Goal: Task Accomplishment & Management: Use online tool/utility

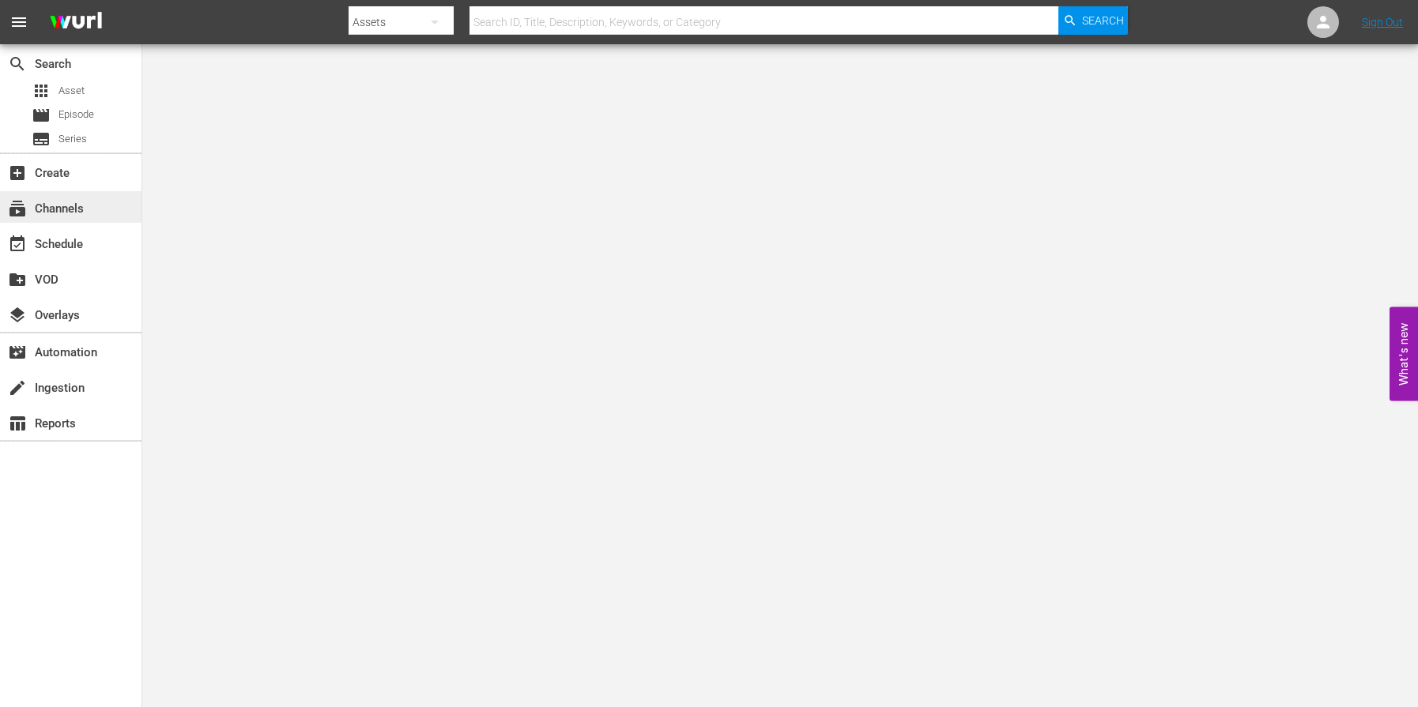
click at [66, 205] on div "subscriptions Channels" at bounding box center [44, 206] width 89 height 14
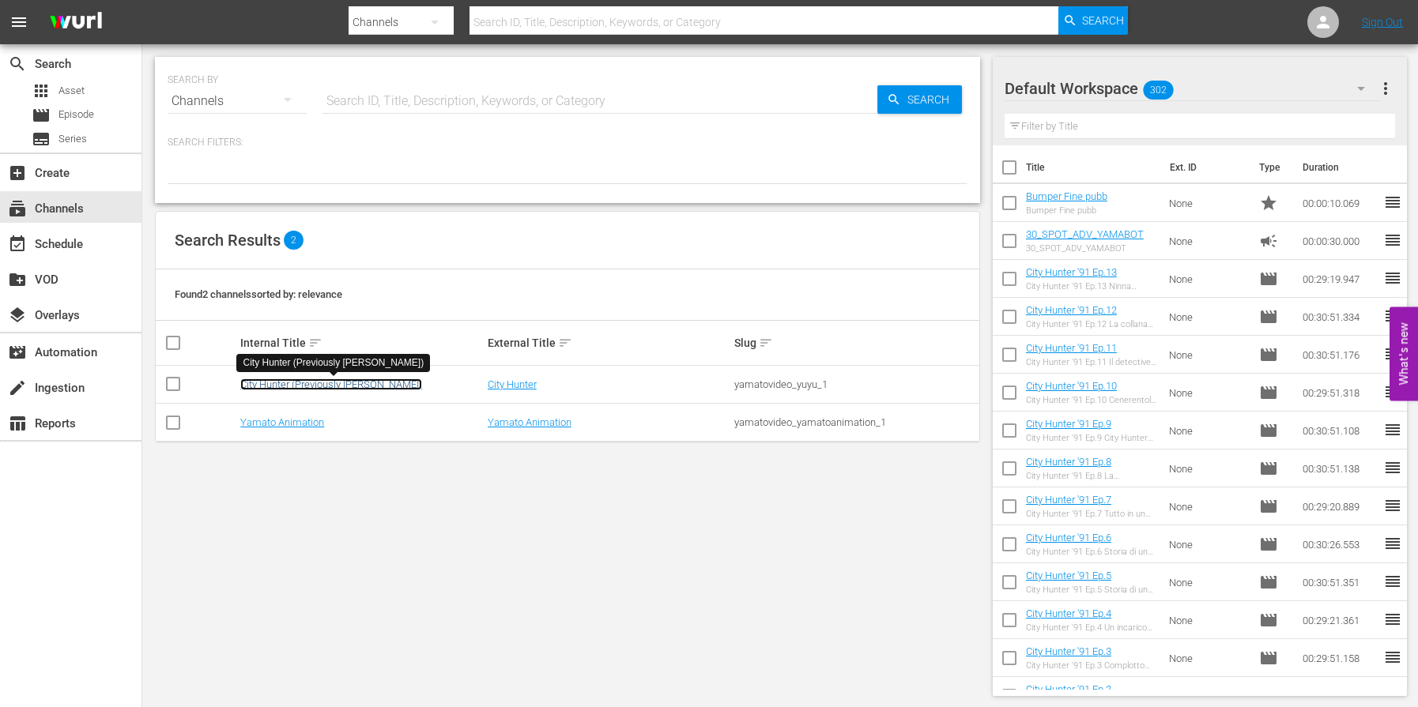
click at [290, 385] on link "City Hunter (Previously [PERSON_NAME])" at bounding box center [331, 385] width 182 height 12
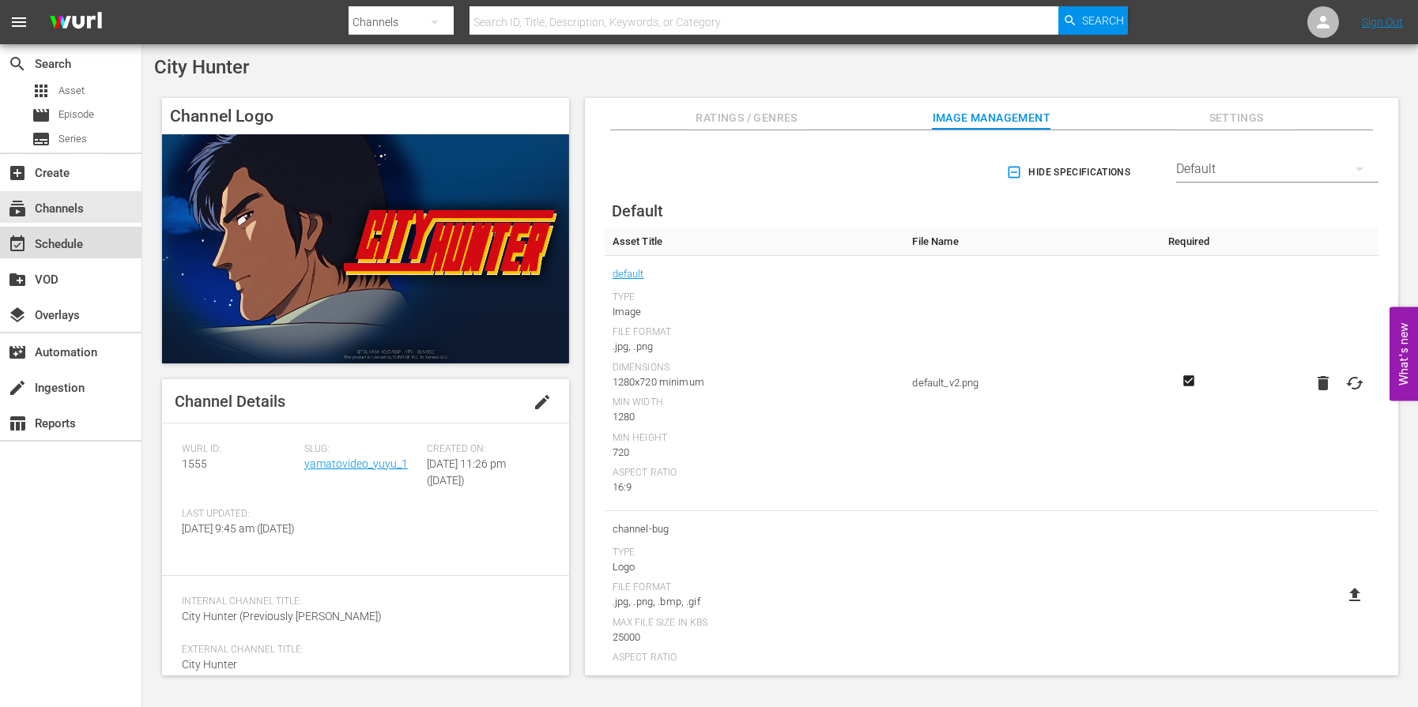
click at [102, 247] on div "event_available Schedule" at bounding box center [70, 243] width 141 height 32
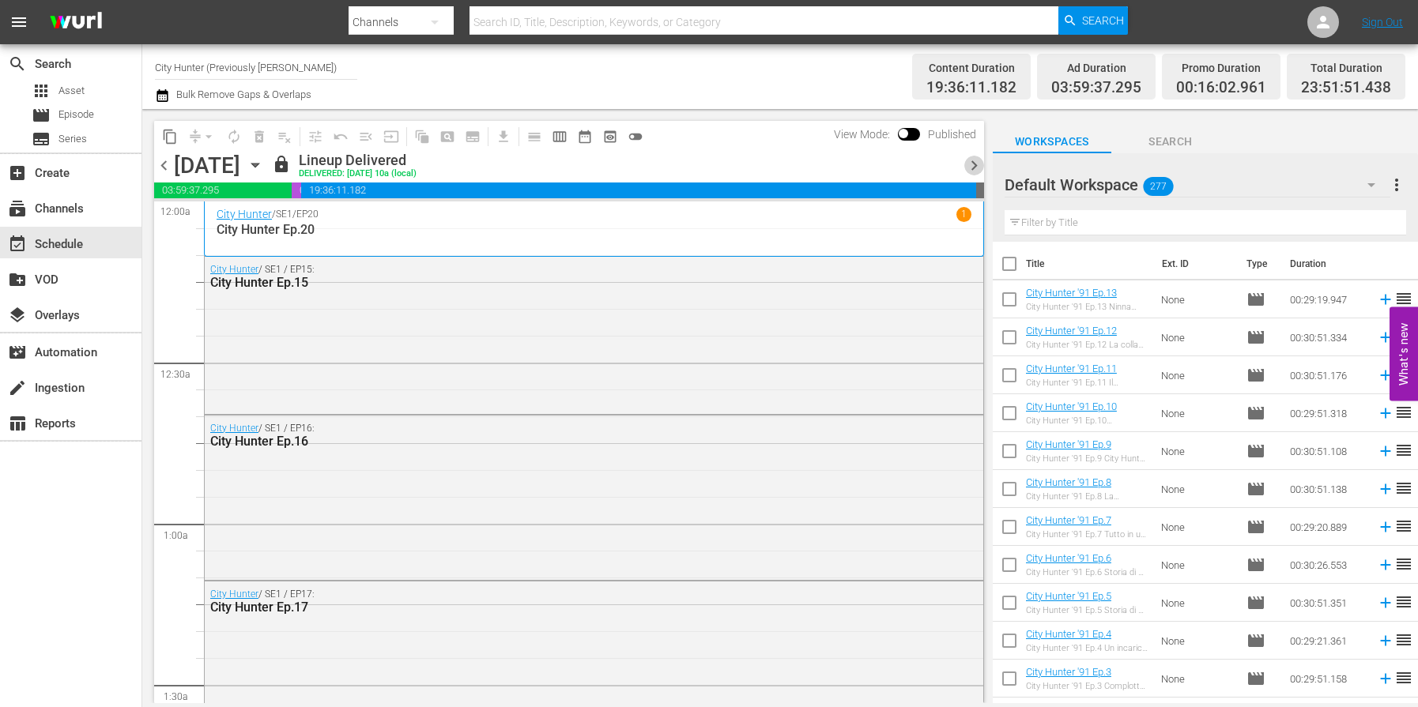
click at [974, 164] on span "chevron_right" at bounding box center [974, 166] width 20 height 20
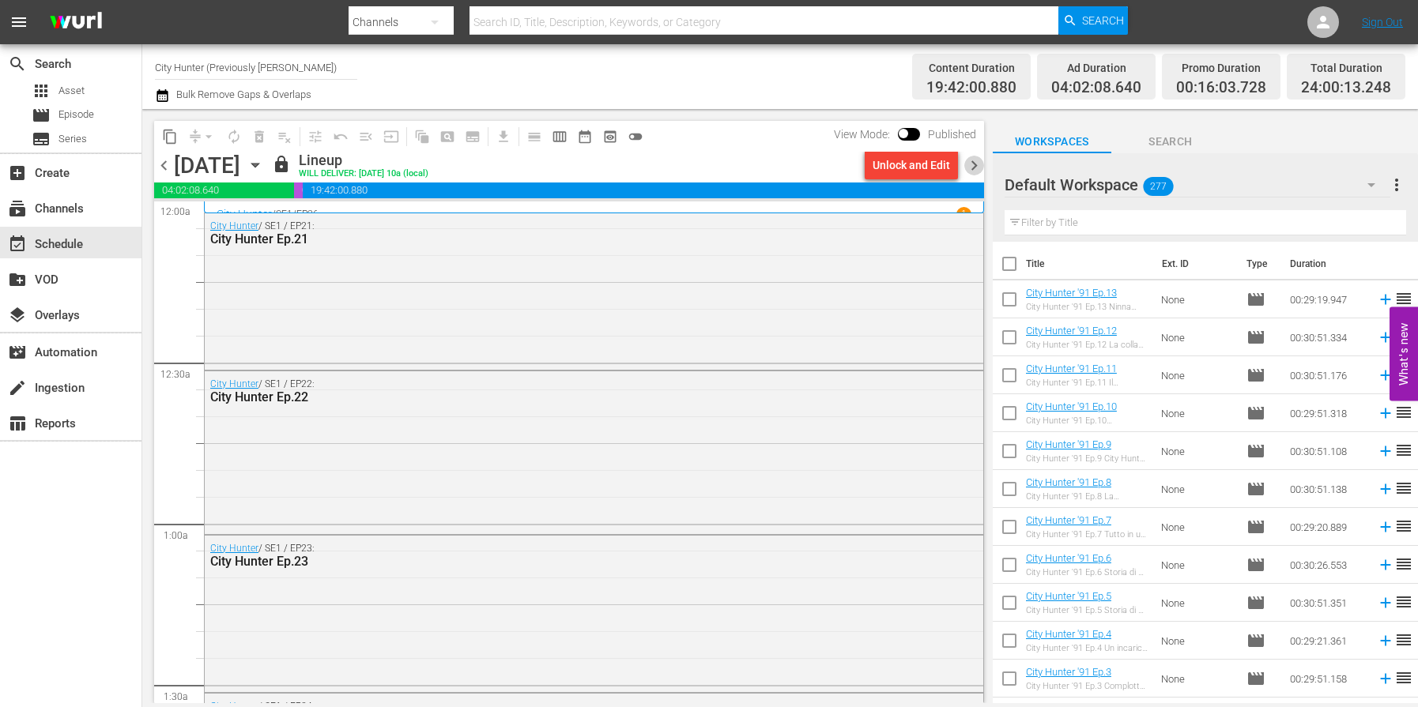
click at [974, 164] on span "chevron_right" at bounding box center [974, 166] width 20 height 20
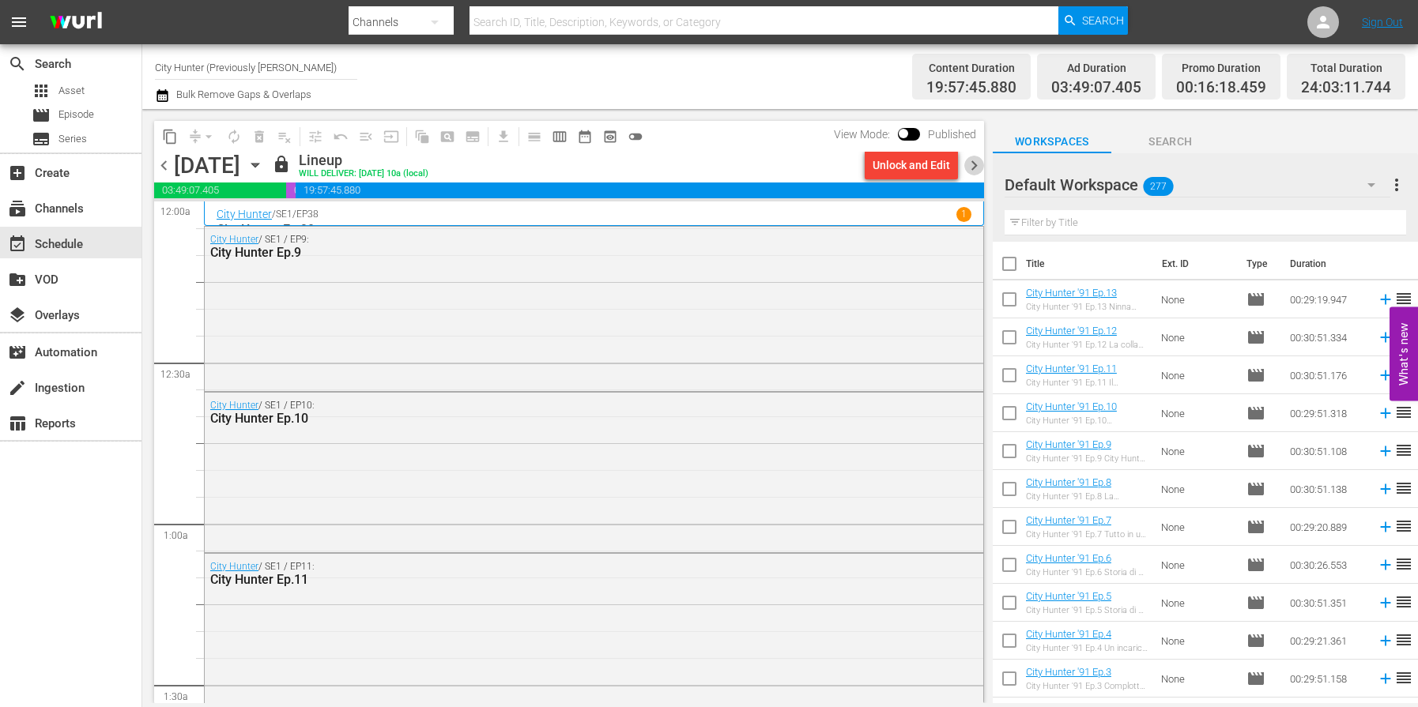
click at [974, 164] on span "chevron_right" at bounding box center [974, 166] width 20 height 20
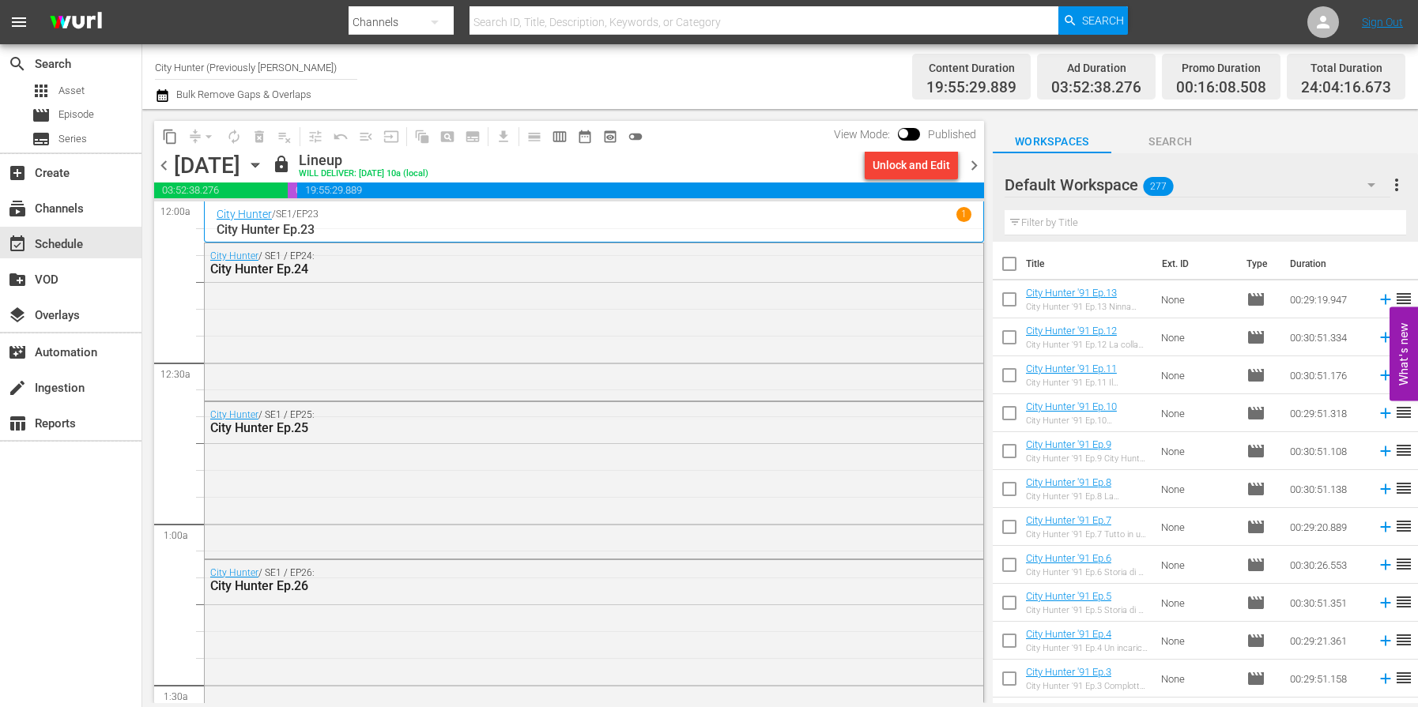
click at [974, 164] on span "chevron_right" at bounding box center [974, 166] width 20 height 20
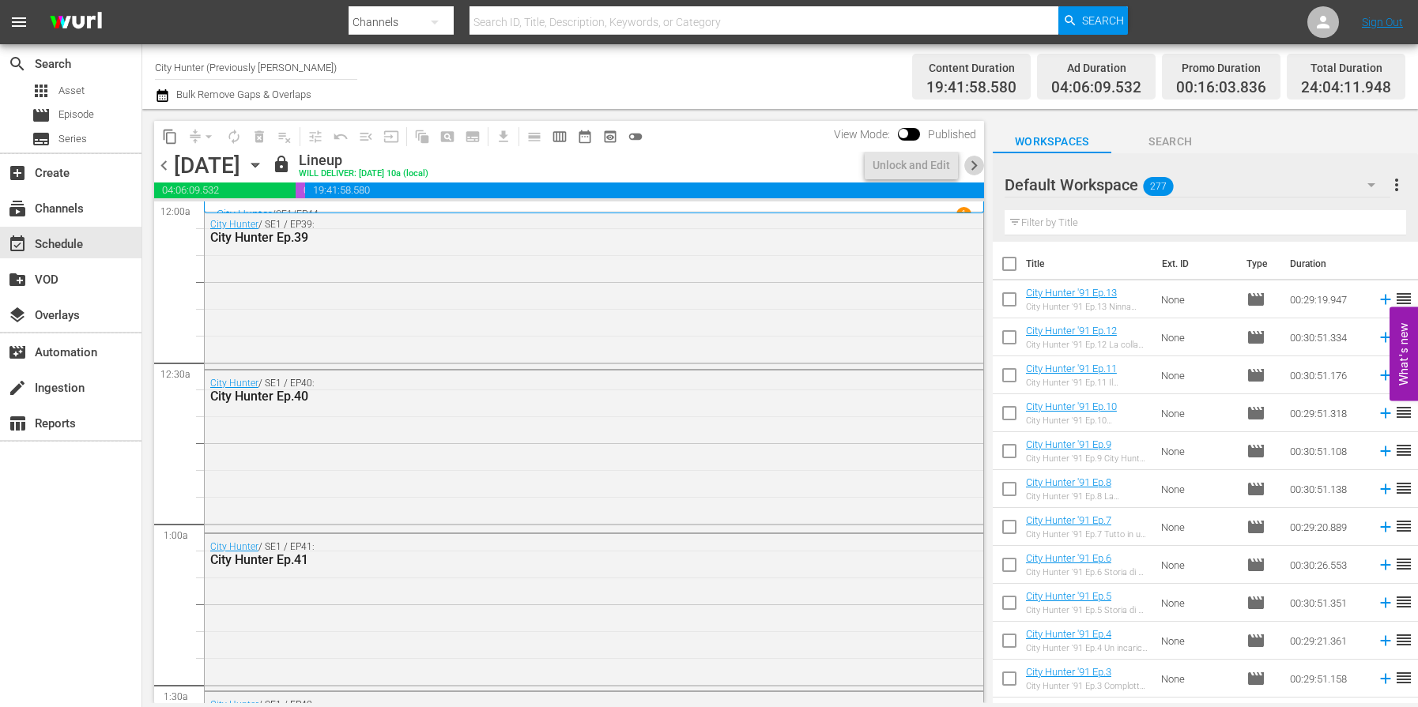
click at [974, 164] on span "chevron_right" at bounding box center [974, 166] width 20 height 20
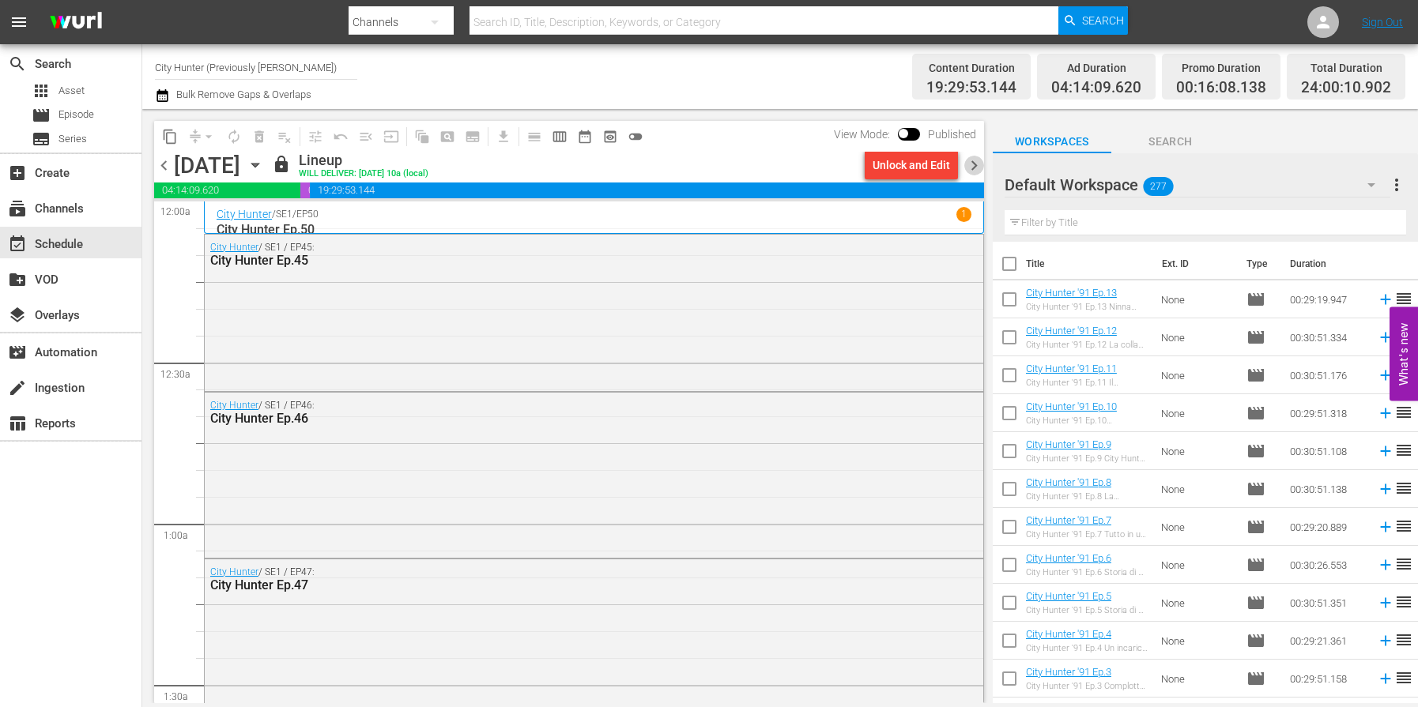
click at [974, 164] on span "chevron_right" at bounding box center [974, 166] width 20 height 20
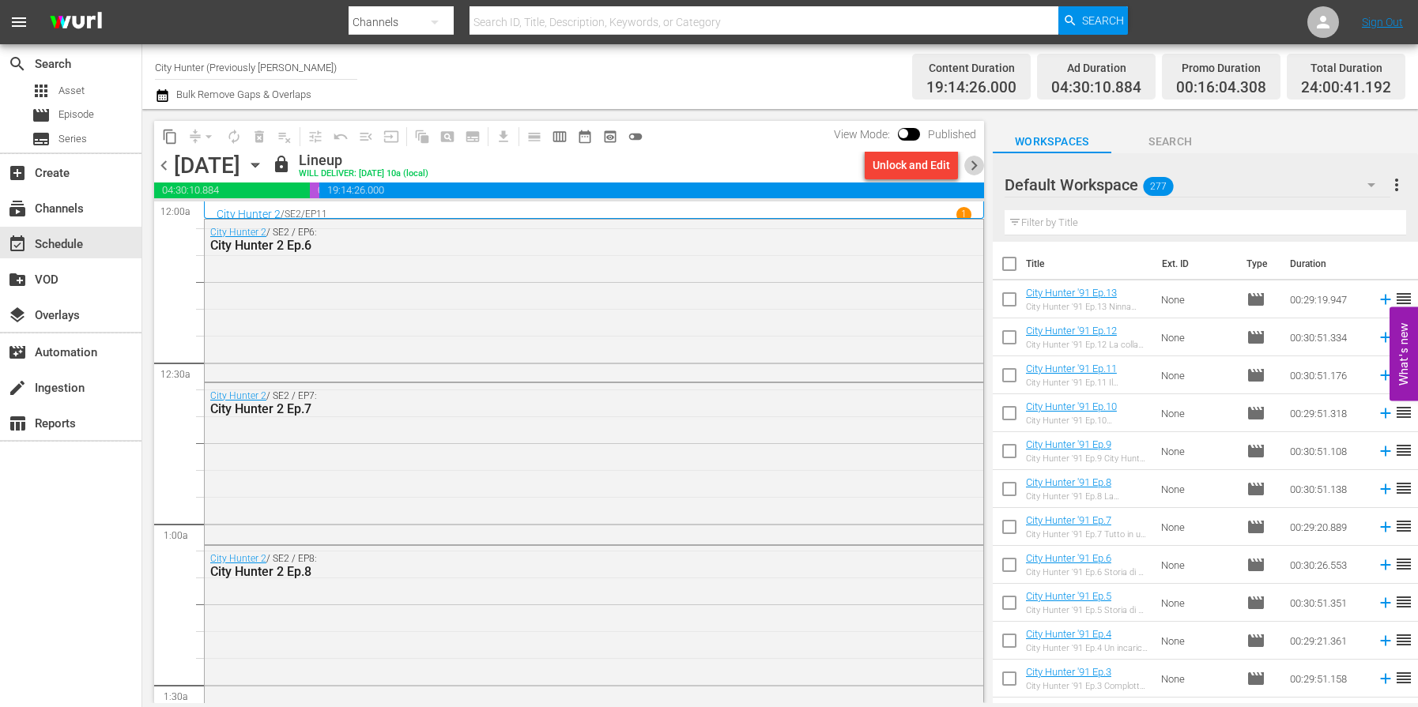
click at [974, 164] on span "chevron_right" at bounding box center [974, 166] width 20 height 20
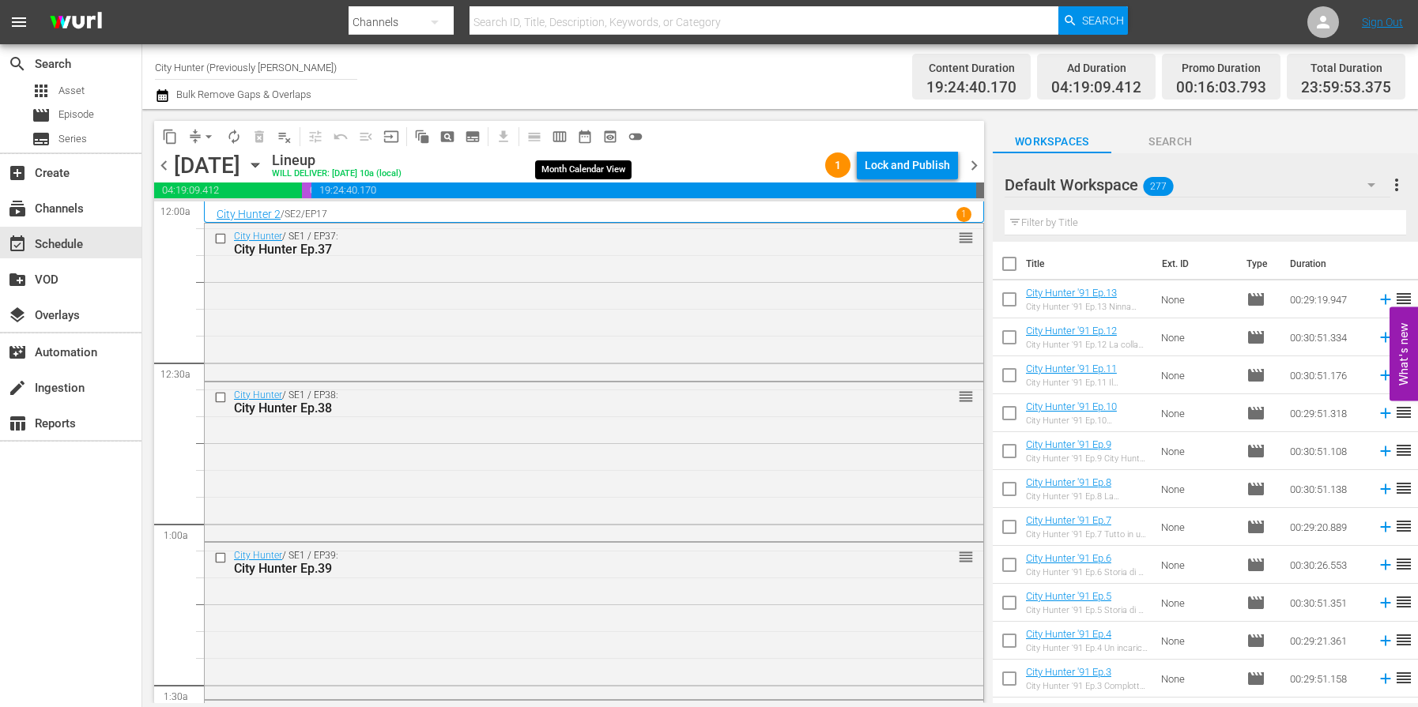
click at [589, 135] on span "date_range_outlined" at bounding box center [585, 137] width 16 height 16
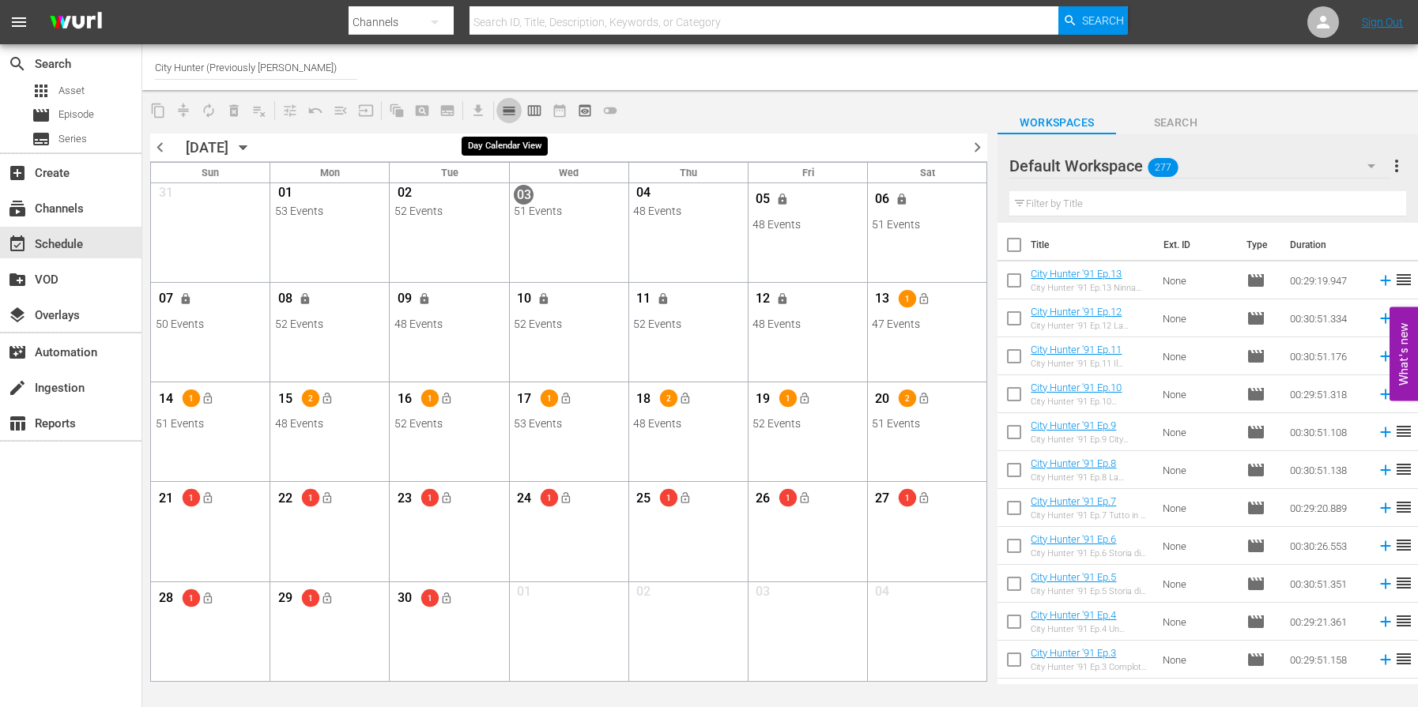
click at [508, 112] on span "calendar_view_day_outlined" at bounding box center [509, 111] width 16 height 16
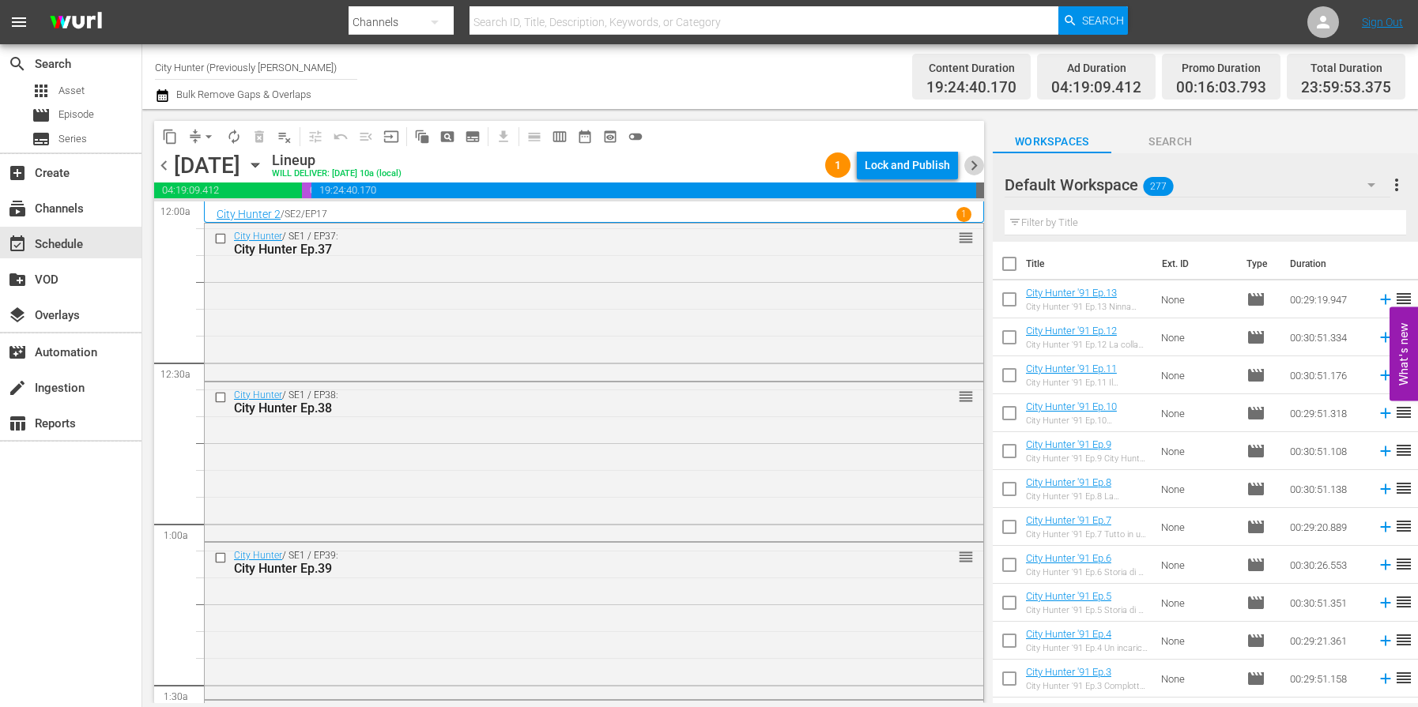
click at [977, 164] on span "chevron_right" at bounding box center [974, 166] width 20 height 20
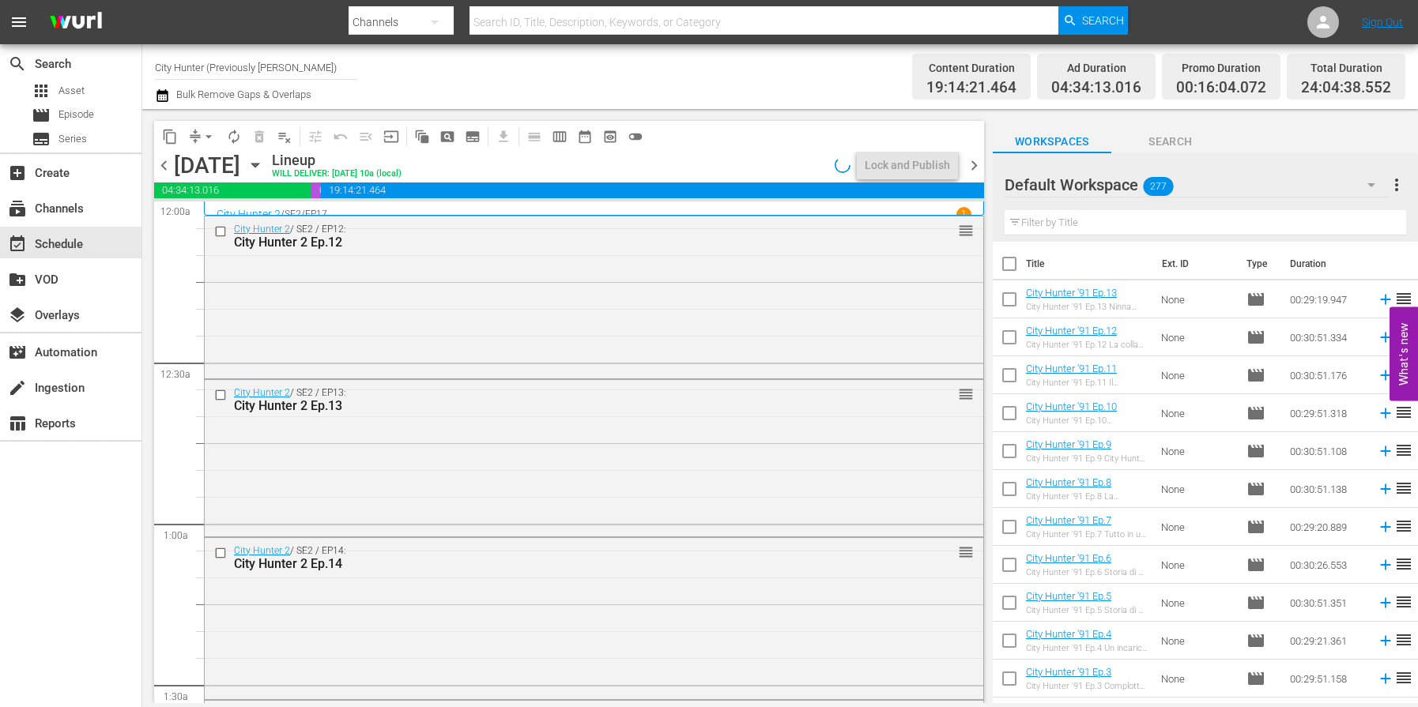
click at [977, 164] on span "chevron_right" at bounding box center [974, 166] width 20 height 20
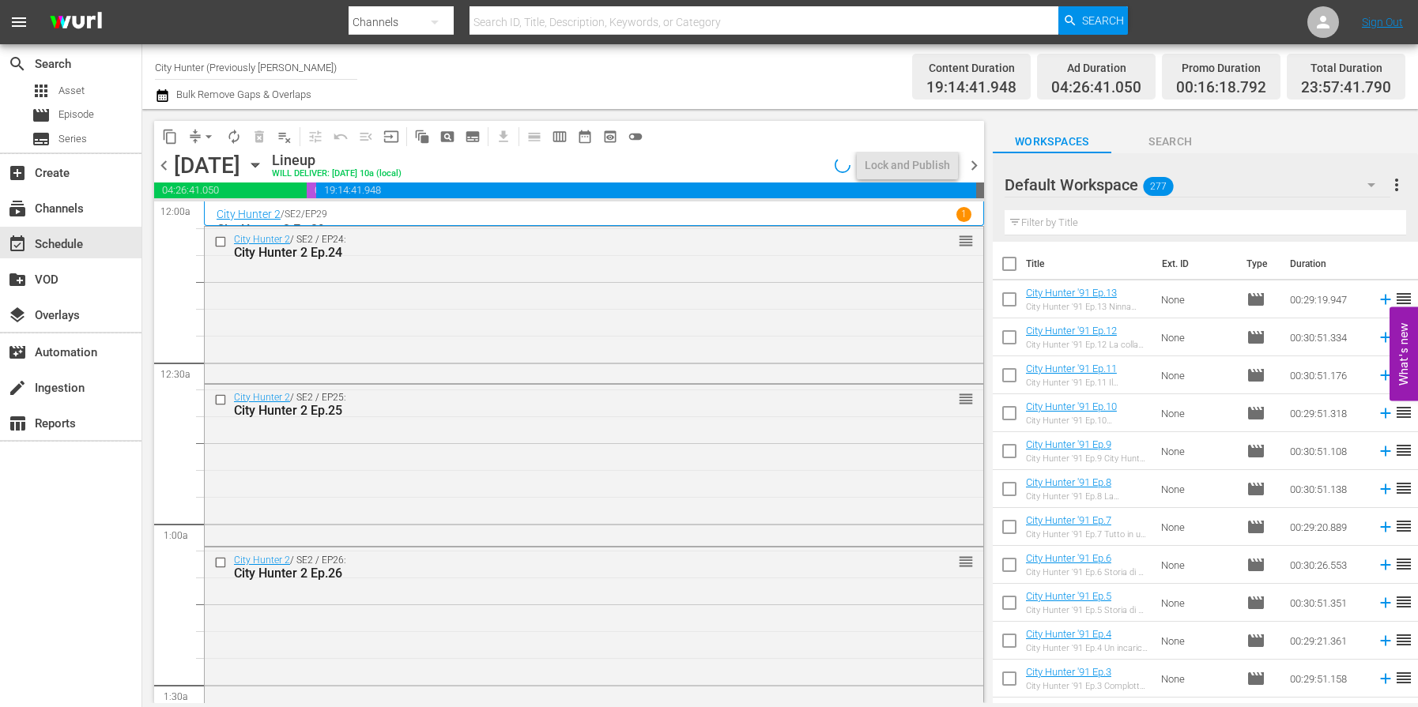
click at [977, 164] on span "chevron_right" at bounding box center [974, 166] width 20 height 20
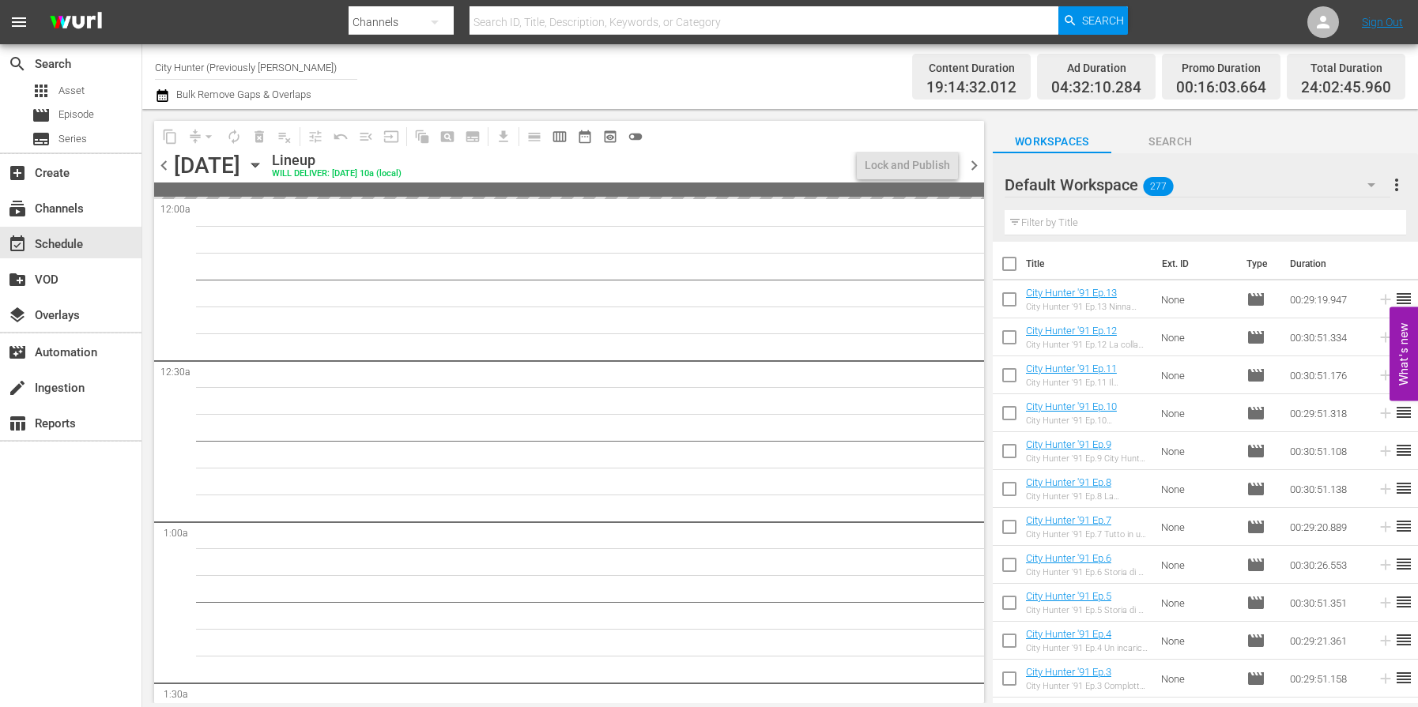
click at [977, 164] on span "chevron_right" at bounding box center [974, 166] width 20 height 20
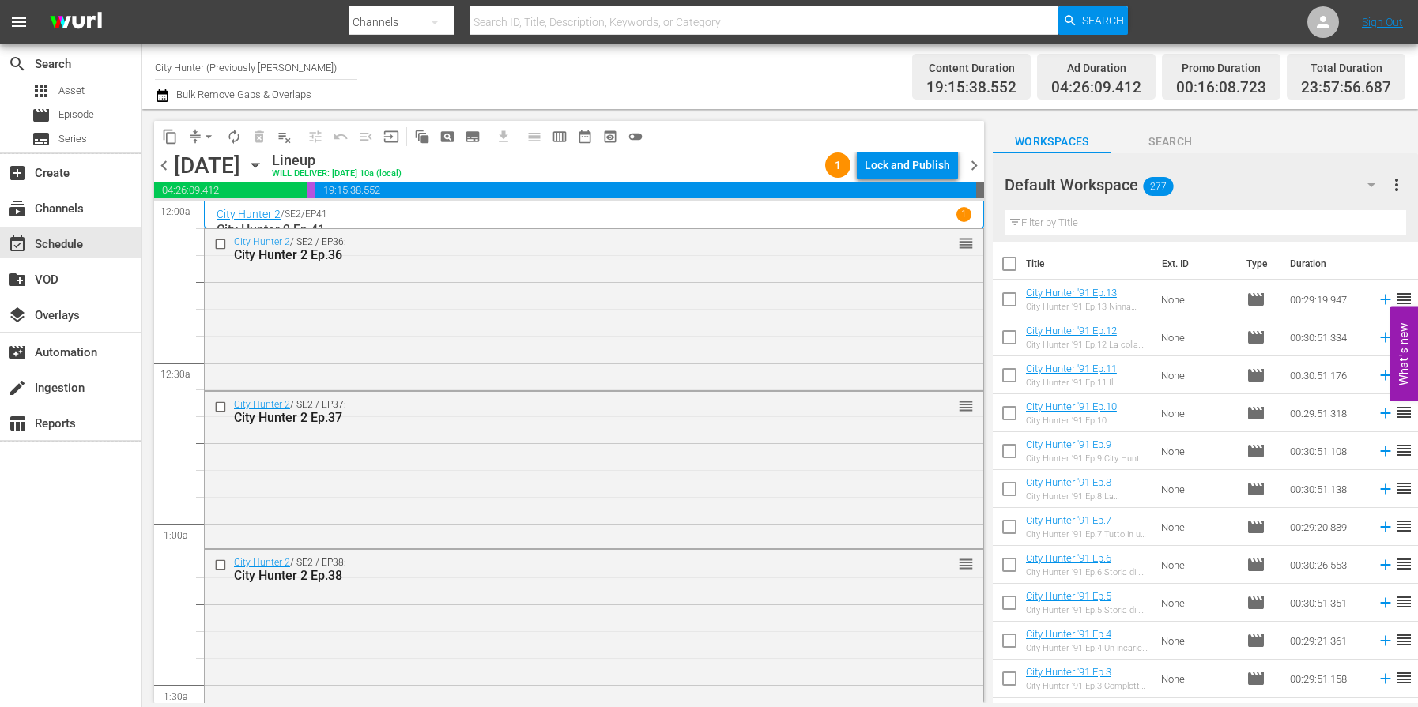
click at [976, 164] on span "chevron_right" at bounding box center [974, 166] width 20 height 20
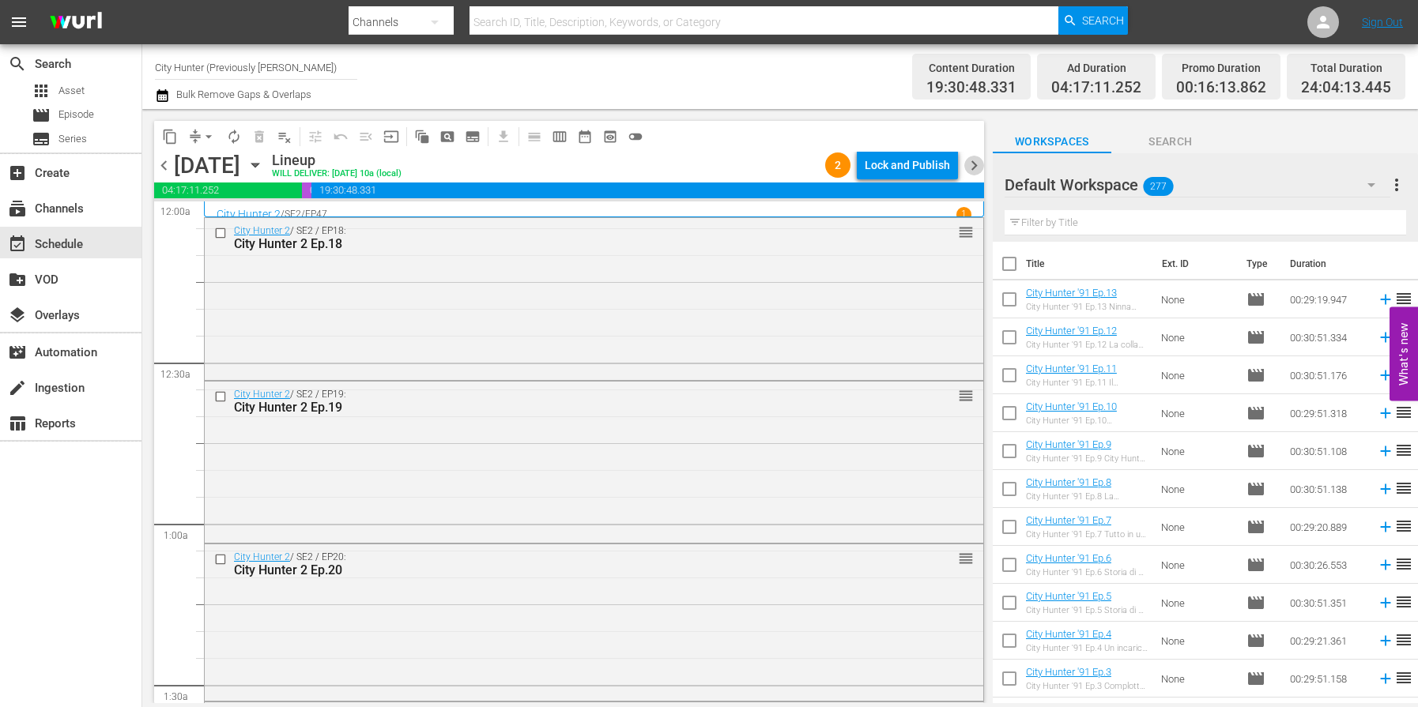
click at [976, 165] on span "chevron_right" at bounding box center [974, 166] width 20 height 20
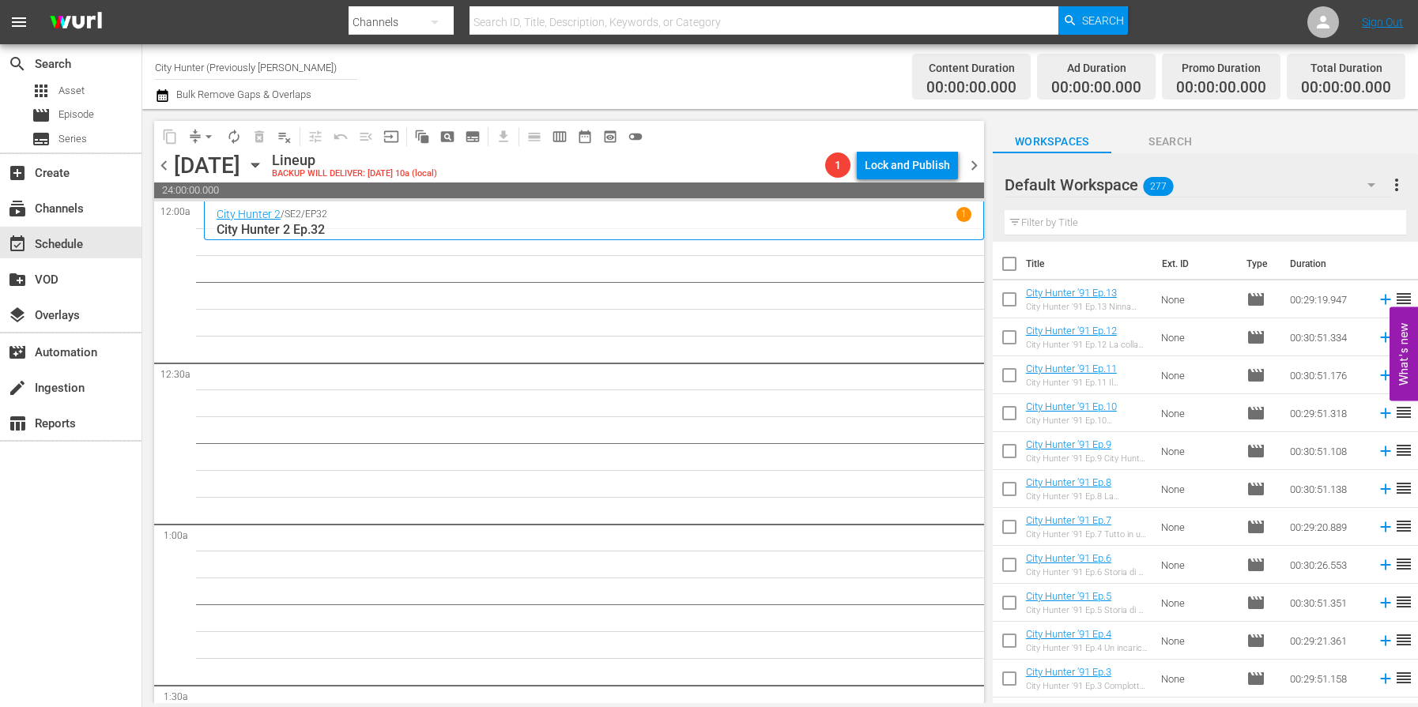
click at [161, 168] on span "chevron_left" at bounding box center [164, 166] width 20 height 20
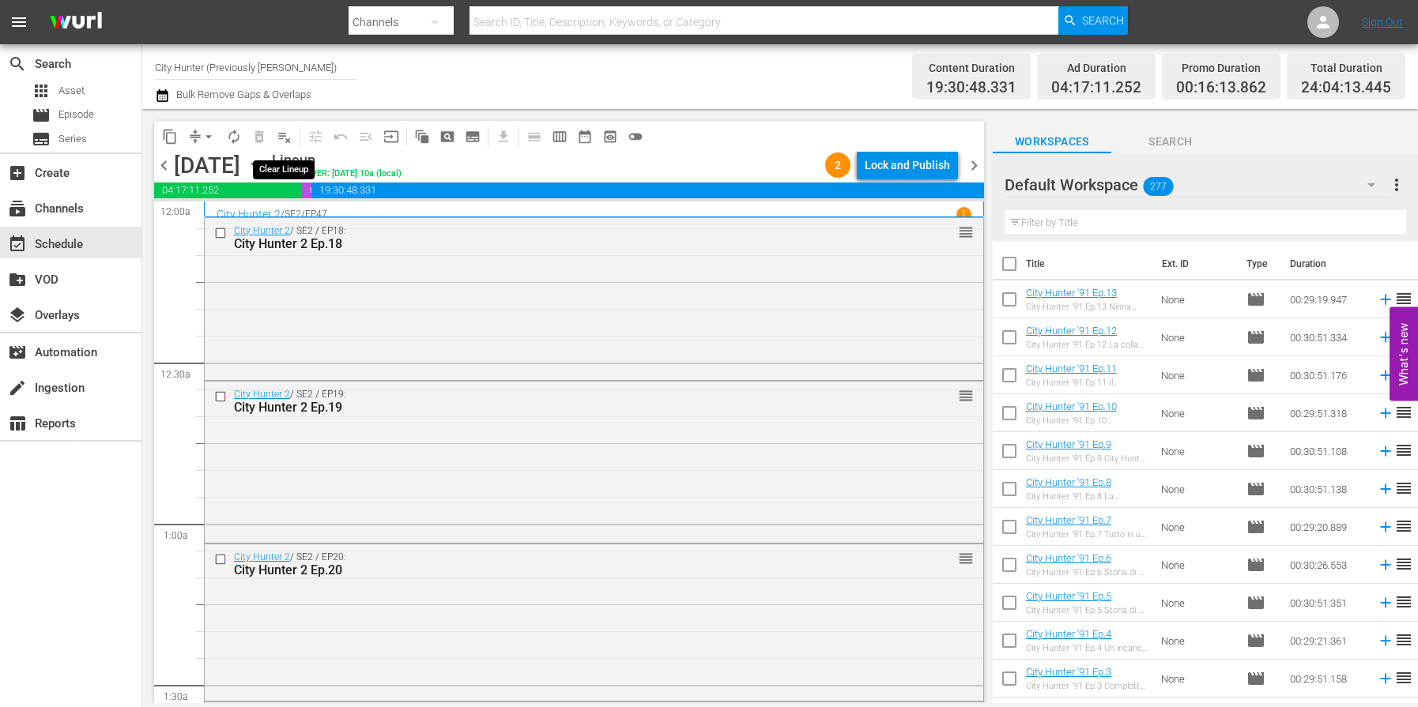
click at [277, 140] on span "playlist_remove_outlined" at bounding box center [285, 137] width 16 height 16
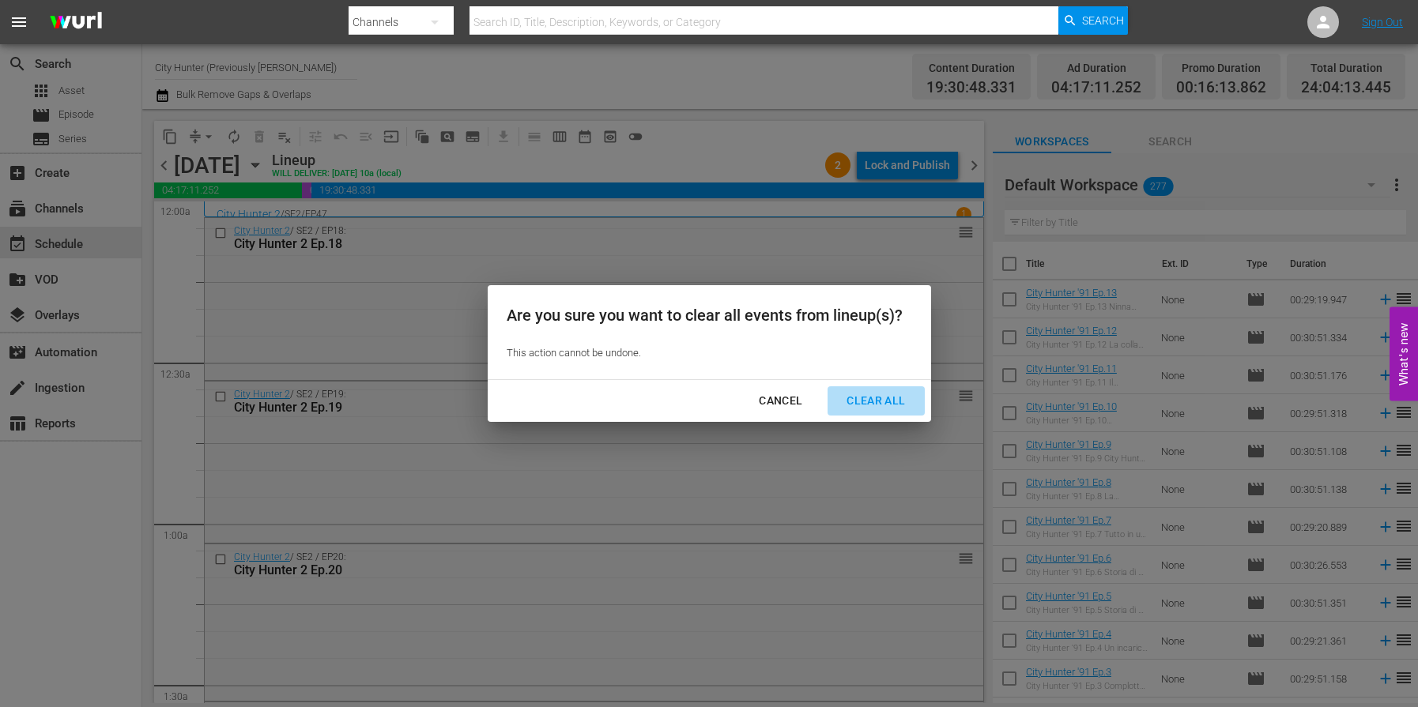
click at [862, 394] on div "Clear All" at bounding box center [876, 401] width 84 height 20
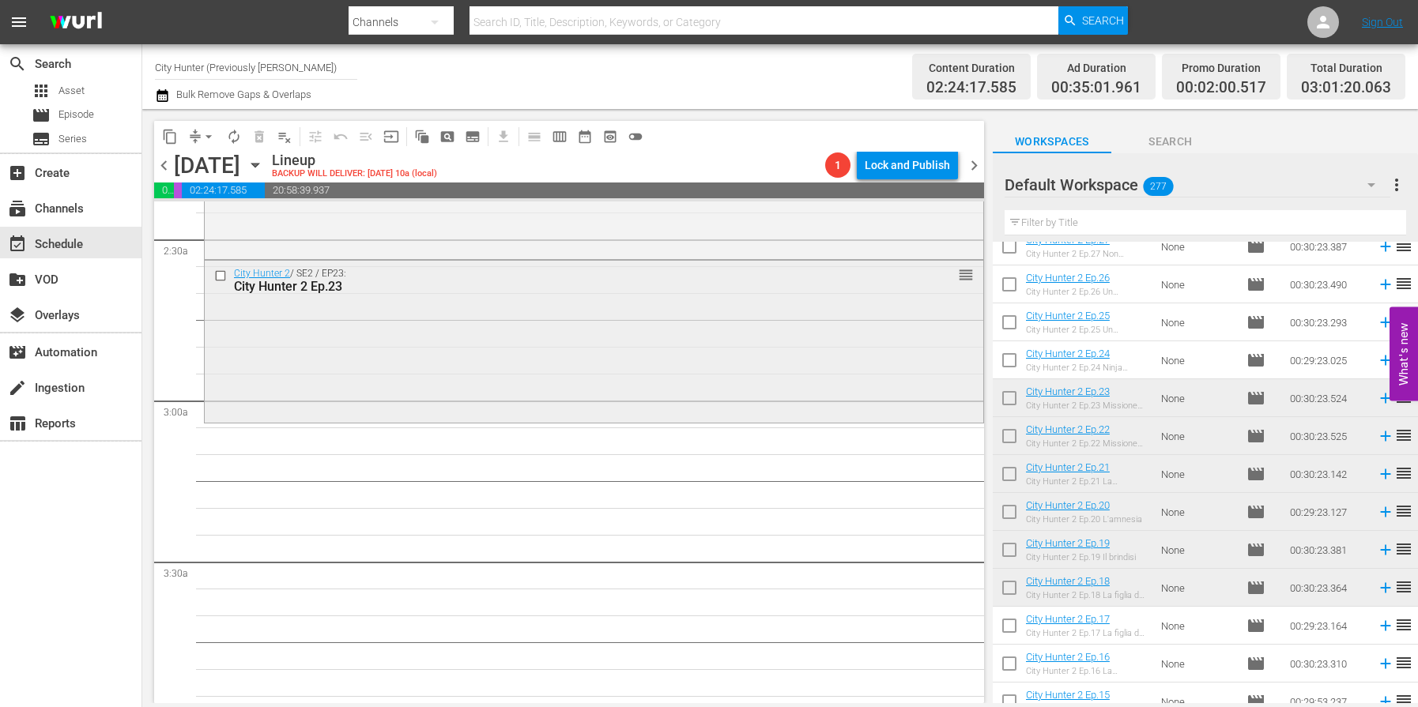
scroll to position [776, 0]
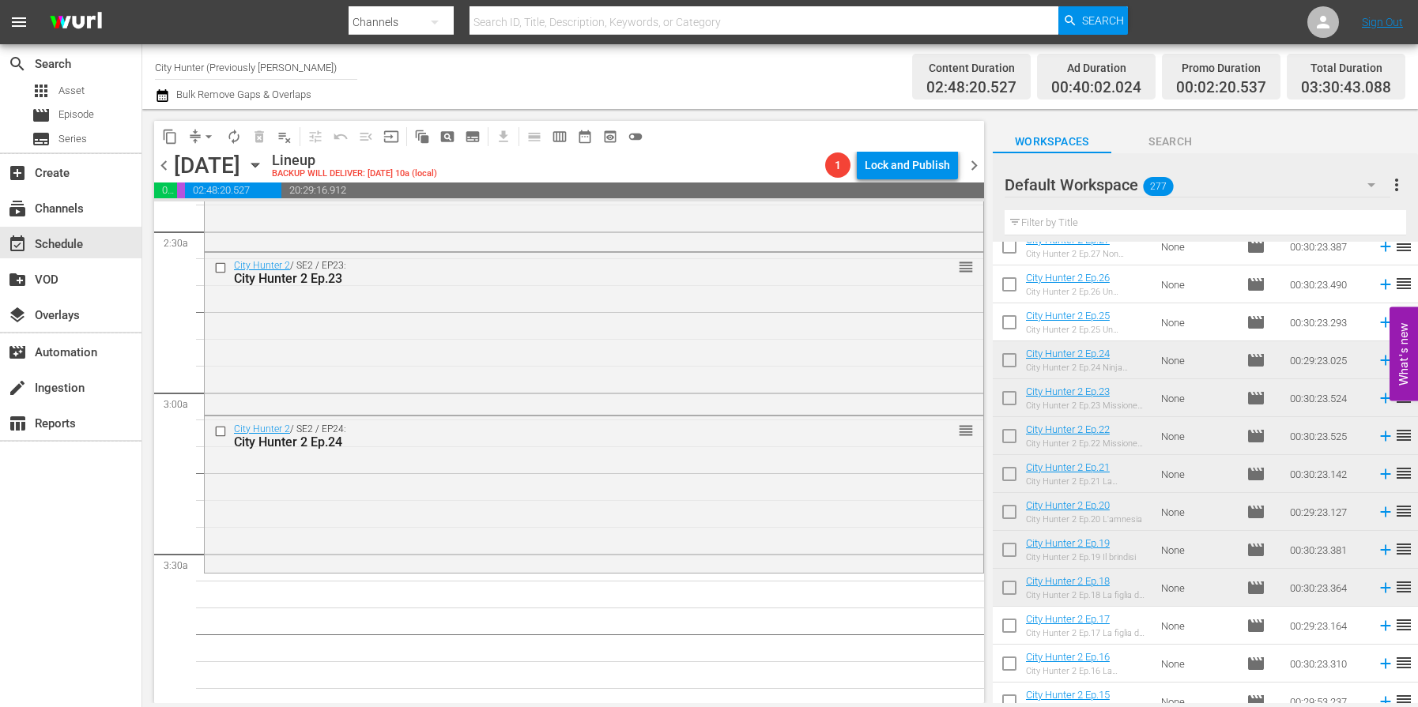
drag, startPoint x: 1123, startPoint y: 364, endPoint x: 259, endPoint y: 1, distance: 937.2
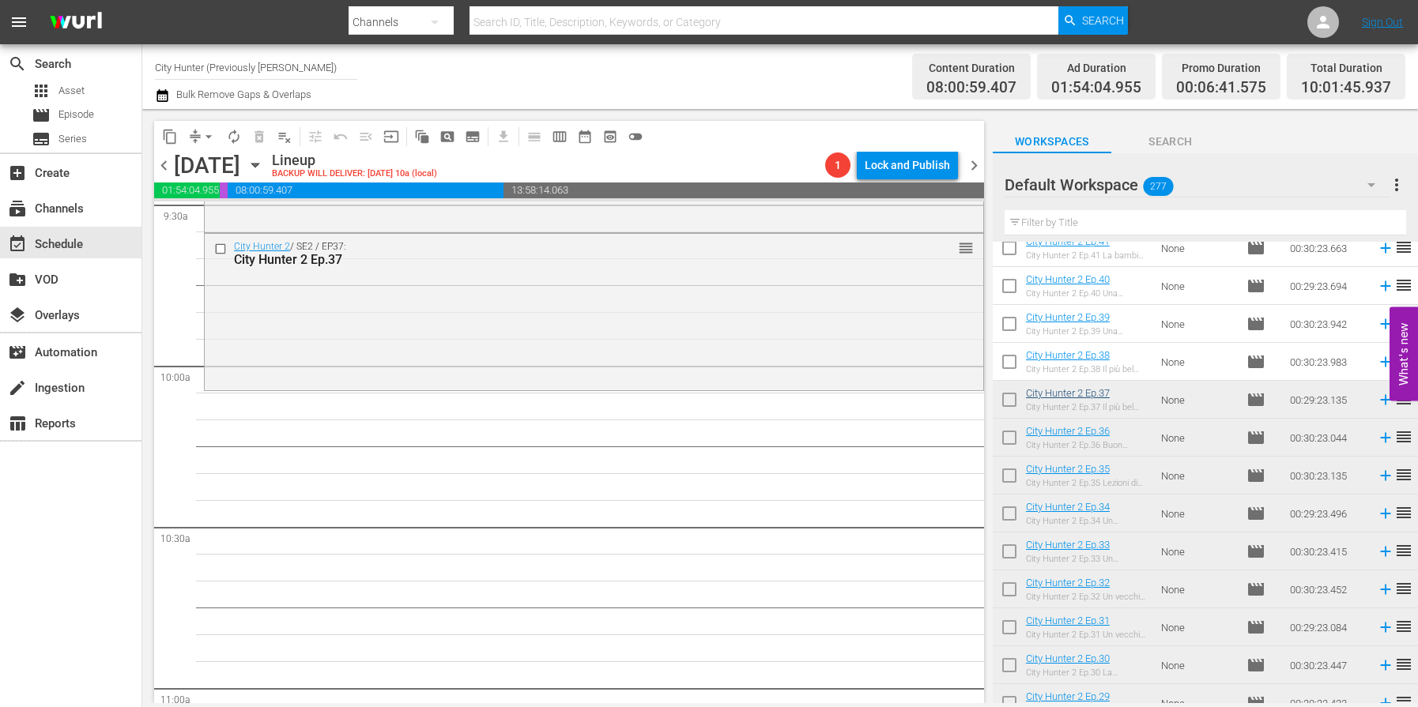
scroll to position [3077, 0]
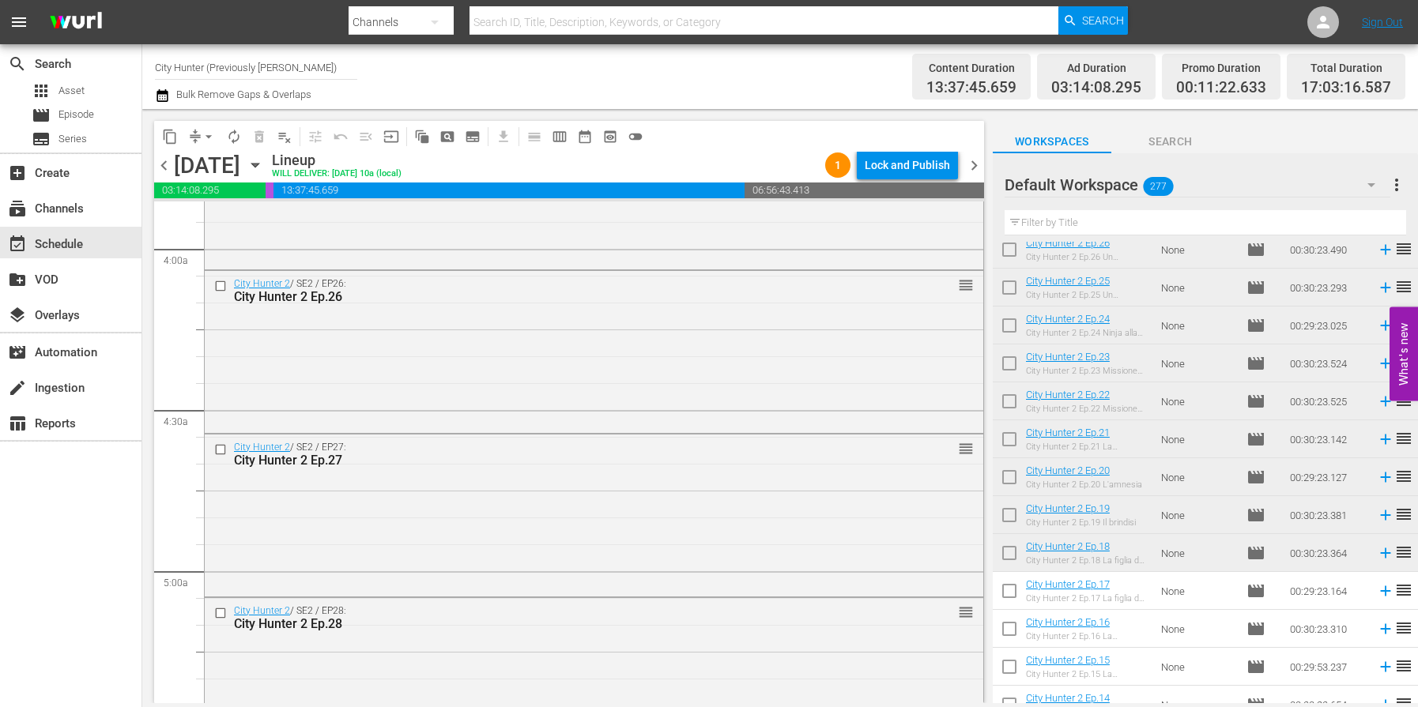
scroll to position [1258, 0]
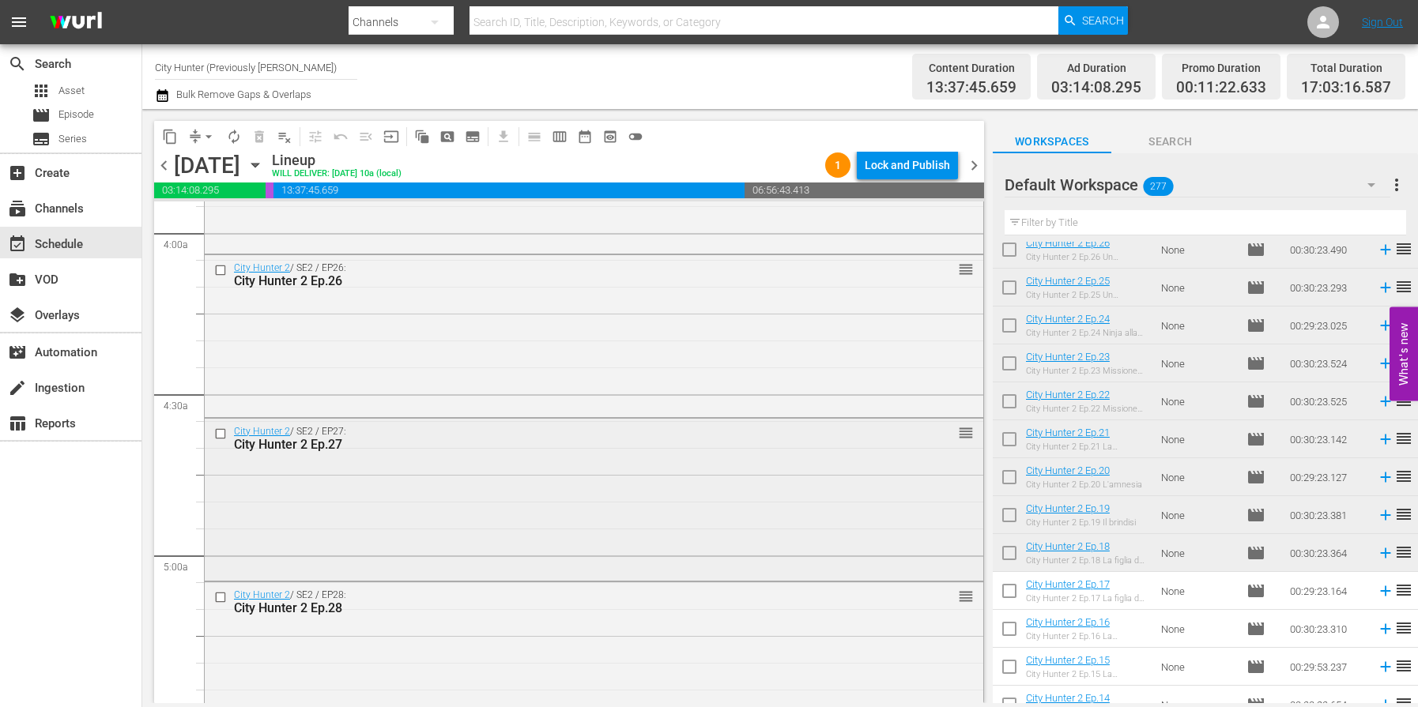
click at [219, 433] on input "checkbox" at bounding box center [222, 434] width 17 height 13
click at [262, 134] on span "delete_forever_outlined" at bounding box center [259, 137] width 16 height 16
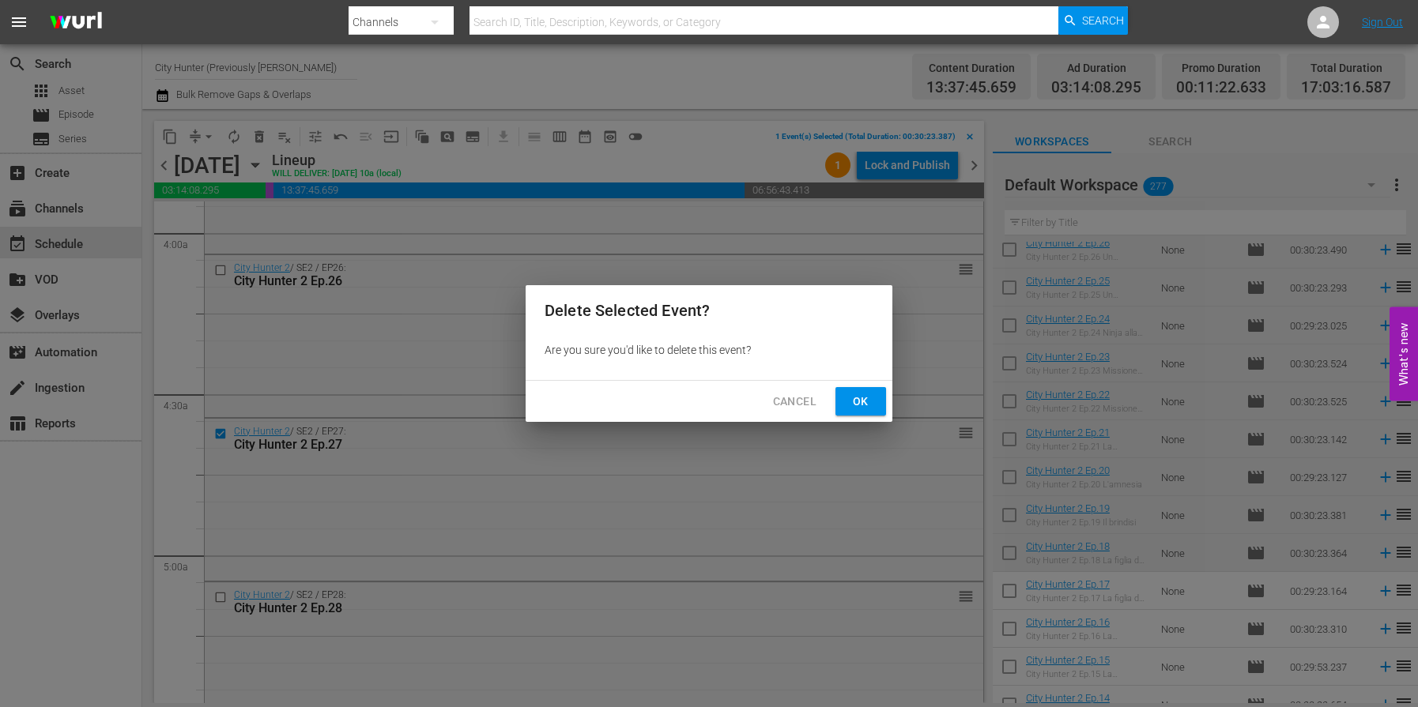
drag, startPoint x: 859, startPoint y: 400, endPoint x: 1089, endPoint y: 551, distance: 275.1
click at [859, 400] on span "Ok" at bounding box center [860, 402] width 25 height 20
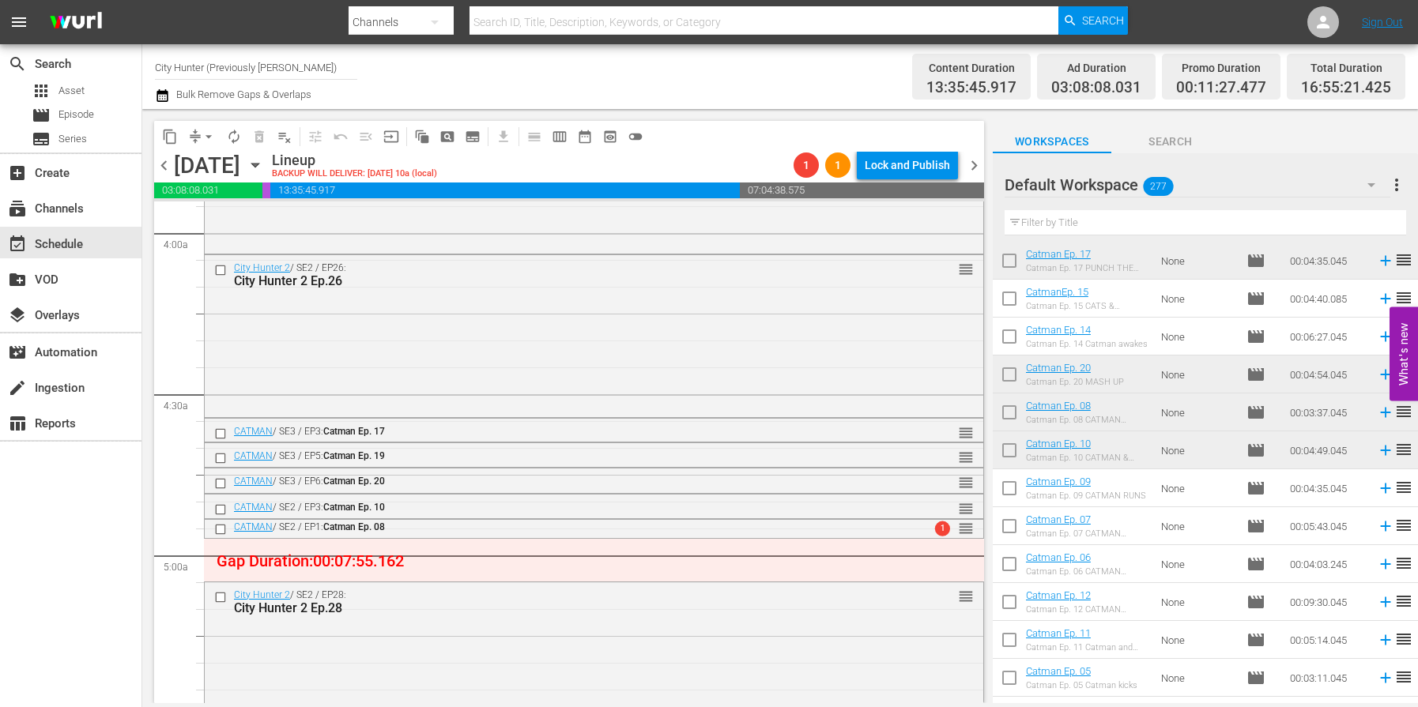
scroll to position [5756, 0]
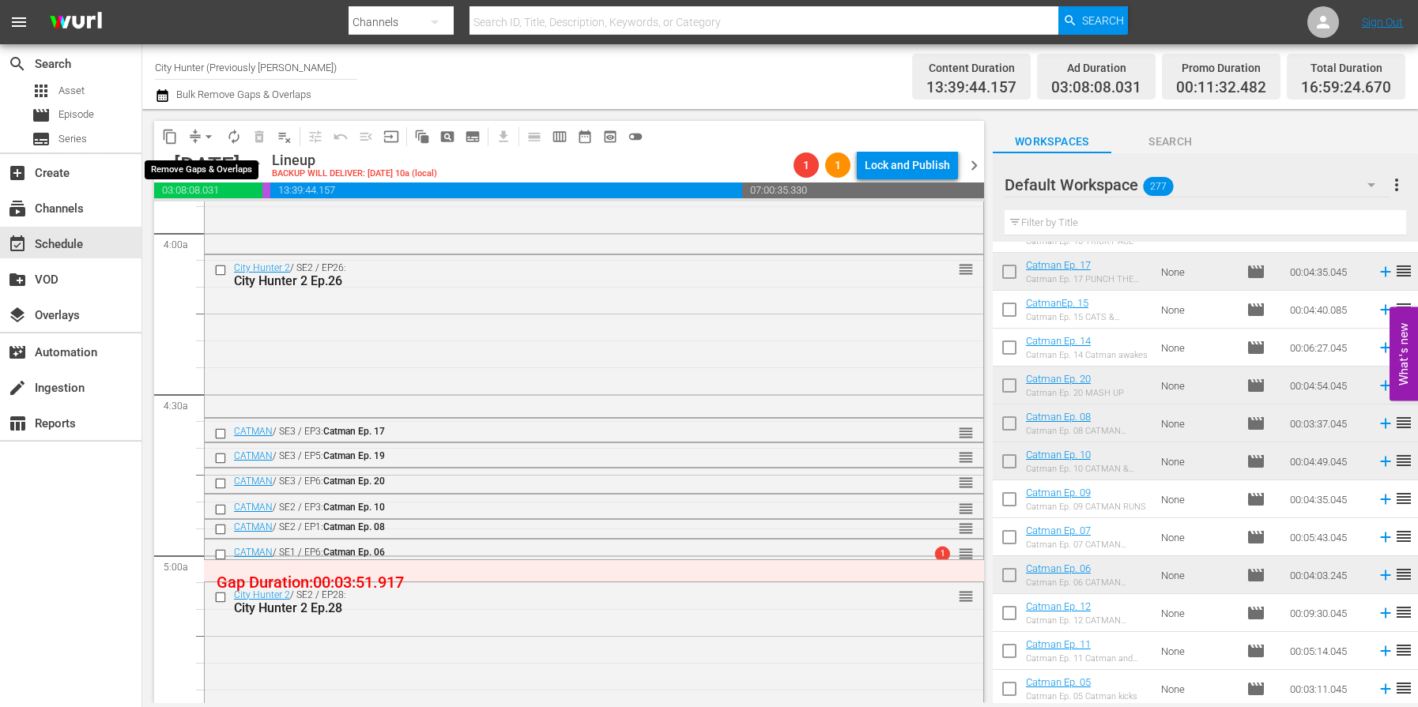
click at [205, 135] on span "arrow_drop_down" at bounding box center [209, 137] width 16 height 16
click at [236, 220] on li "Align to End of Previous Day" at bounding box center [209, 221] width 166 height 26
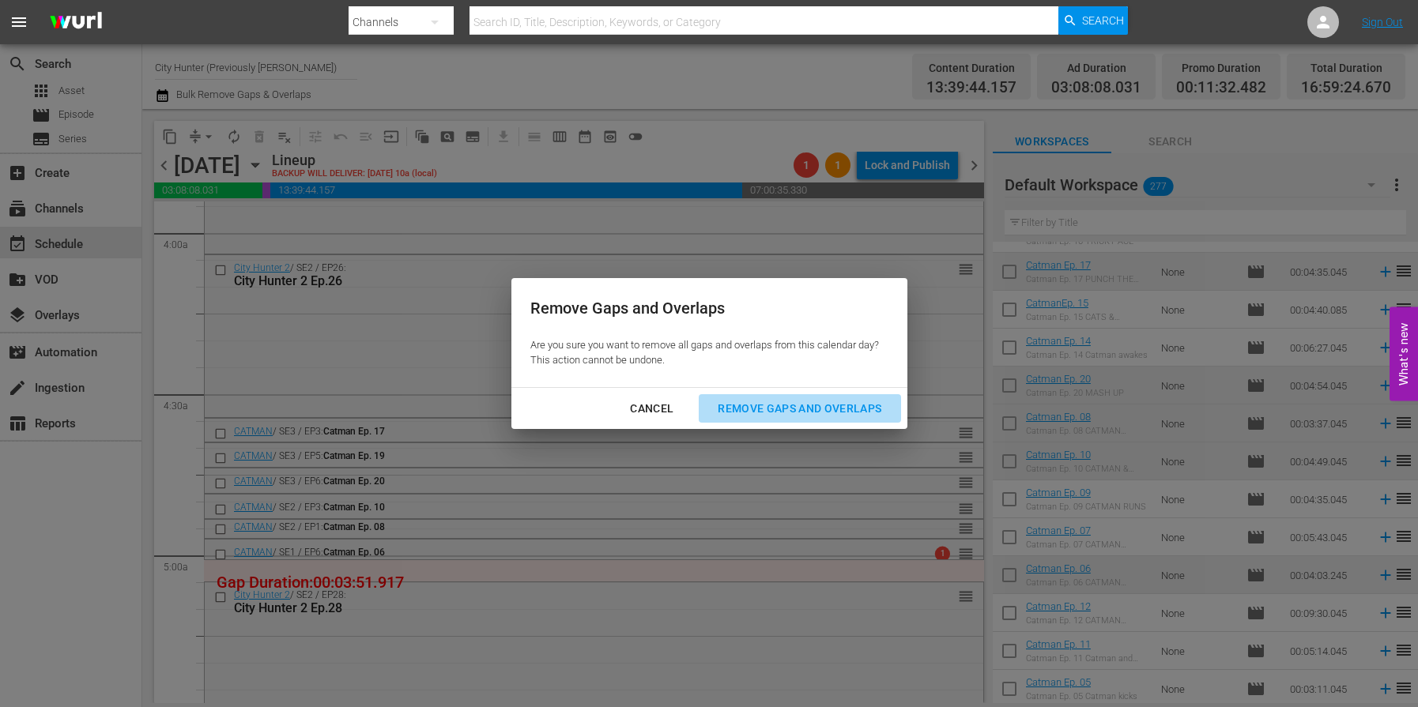
click at [793, 397] on button "Remove Gaps and Overlaps" at bounding box center [800, 408] width 202 height 29
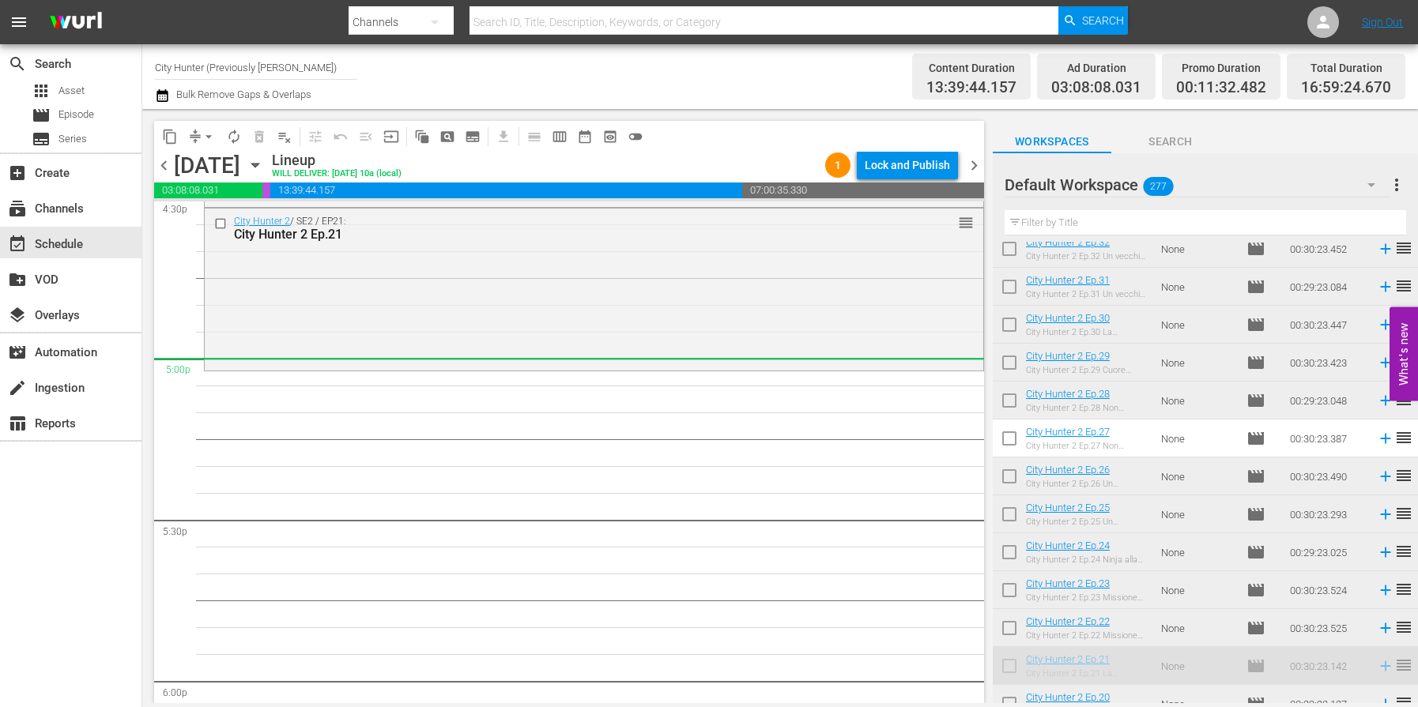
scroll to position [2211, 0]
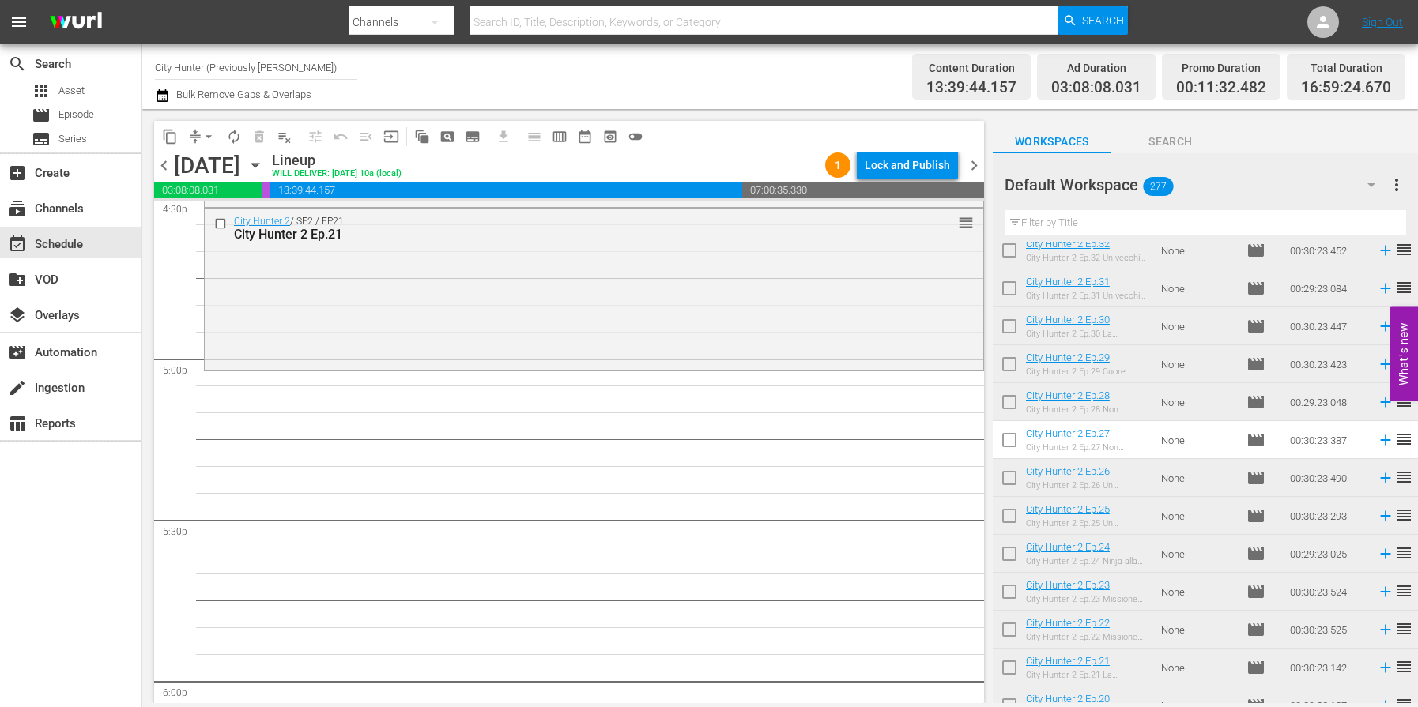
drag, startPoint x: 1170, startPoint y: 647, endPoint x: 588, endPoint y: 390, distance: 636.2
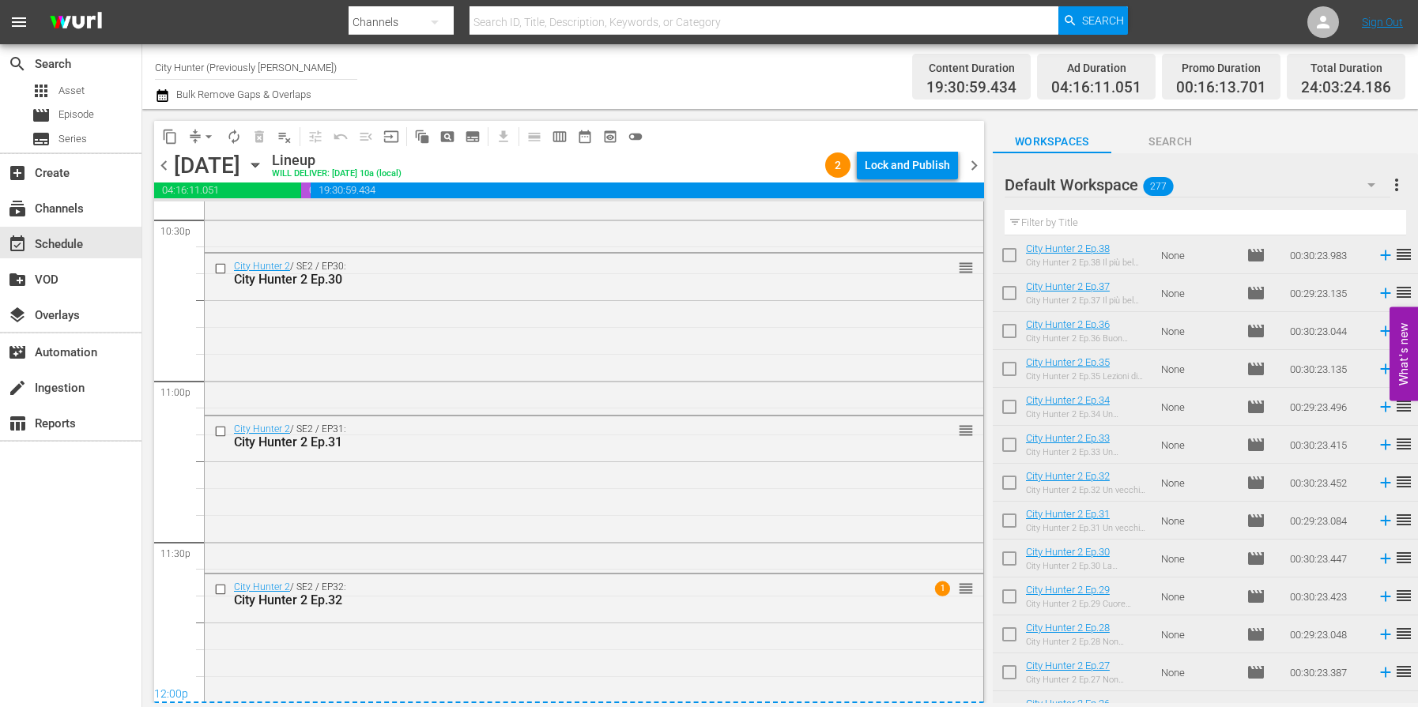
scroll to position [7271, 0]
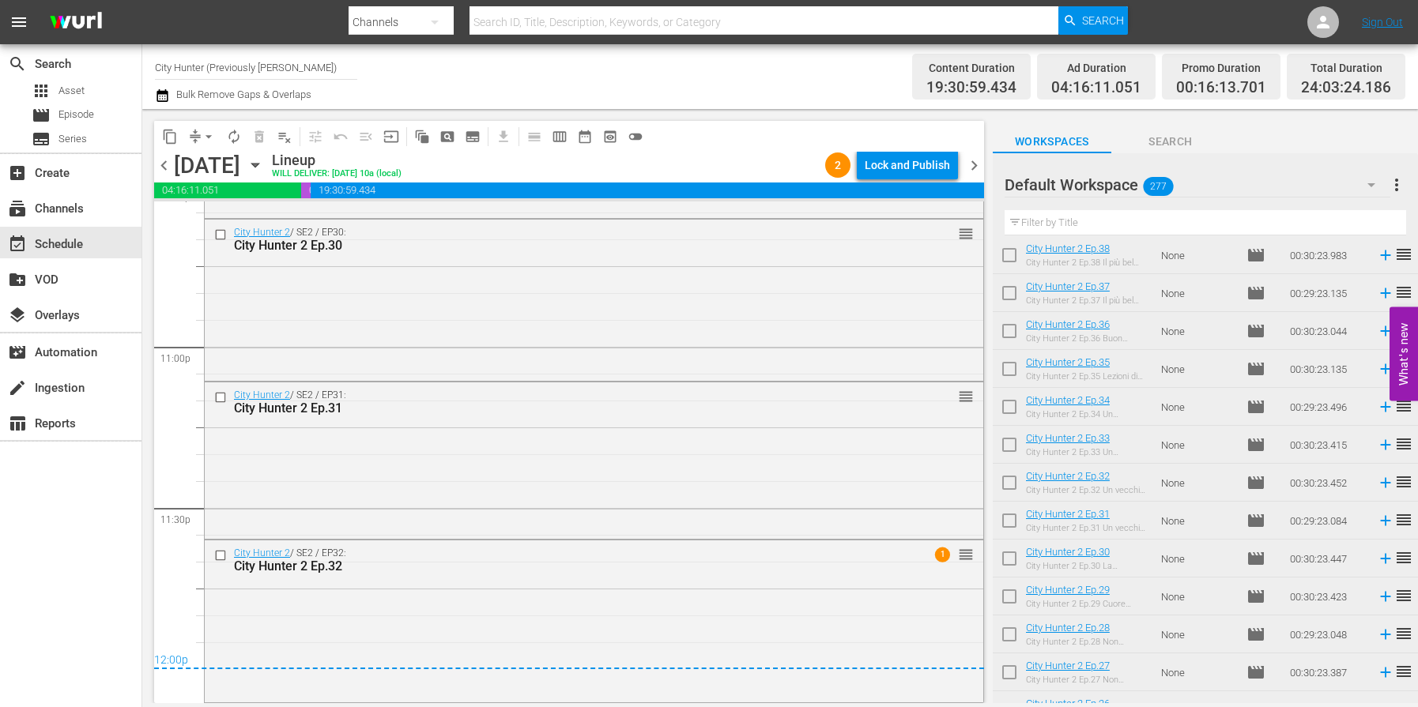
click at [975, 165] on span "chevron_right" at bounding box center [974, 166] width 20 height 20
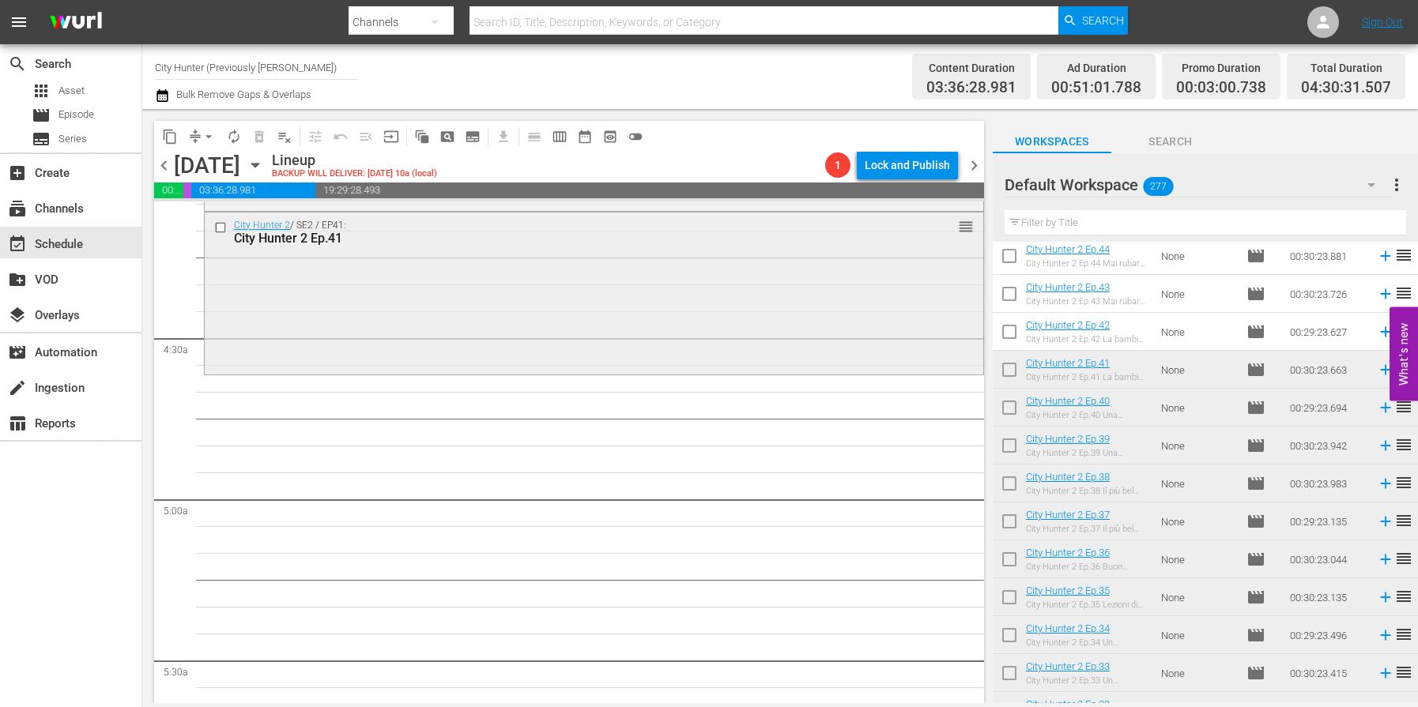
scroll to position [1320, 0]
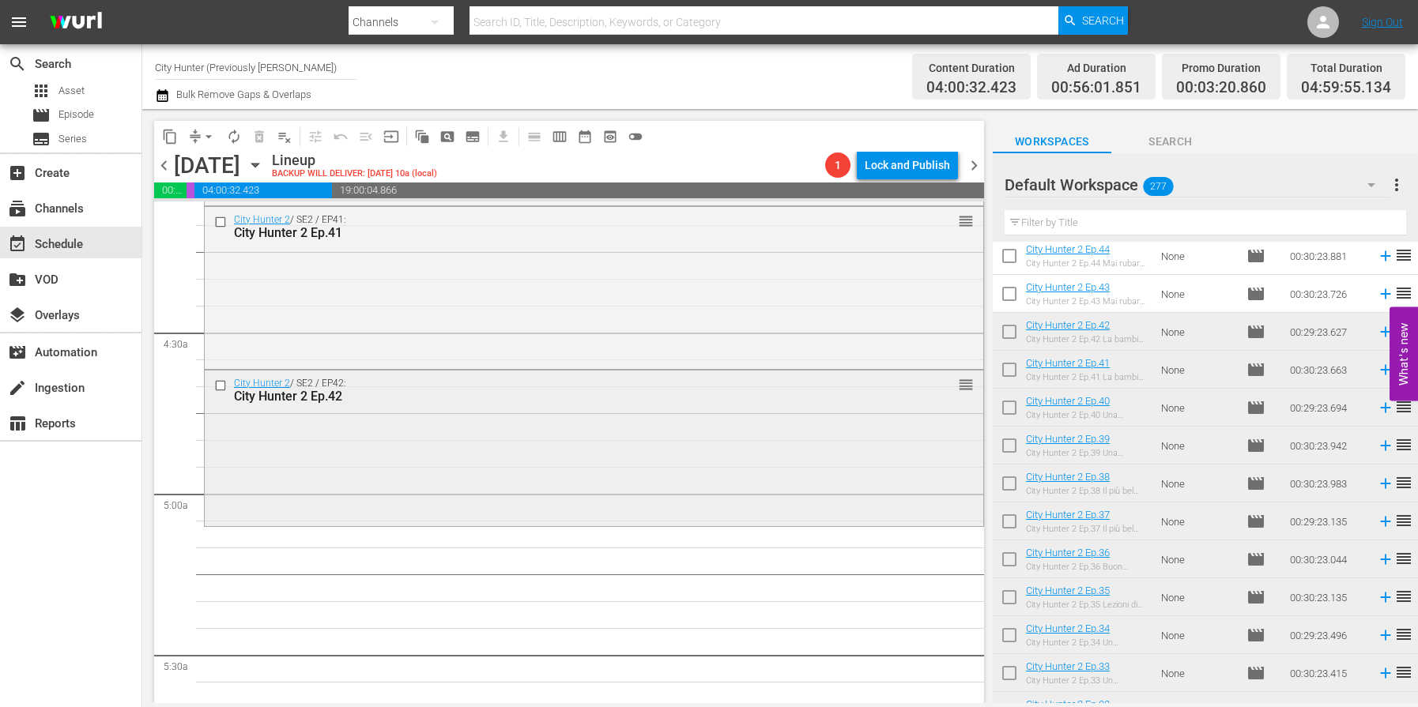
click at [220, 385] on input "checkbox" at bounding box center [222, 385] width 17 height 13
click at [260, 143] on span "delete_forever_outlined" at bounding box center [259, 137] width 16 height 16
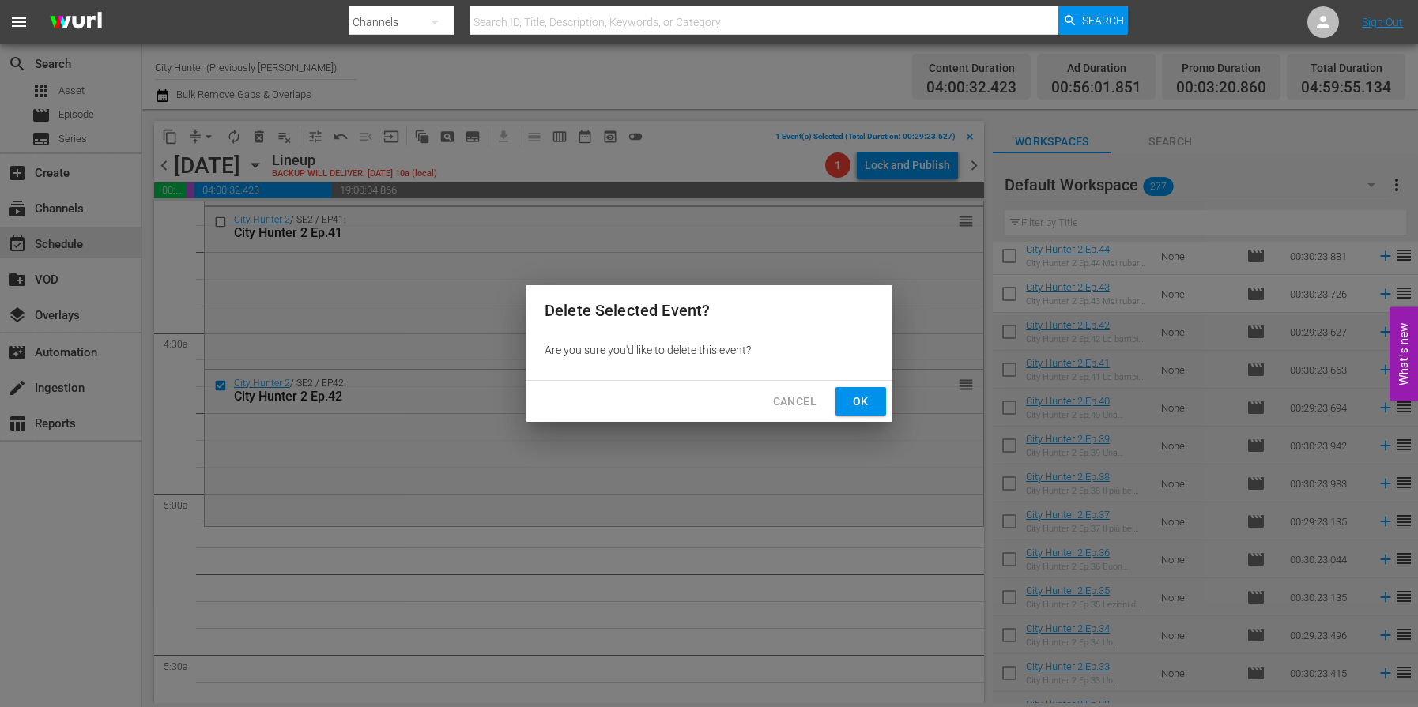
click at [875, 401] on button "Ok" at bounding box center [860, 401] width 51 height 29
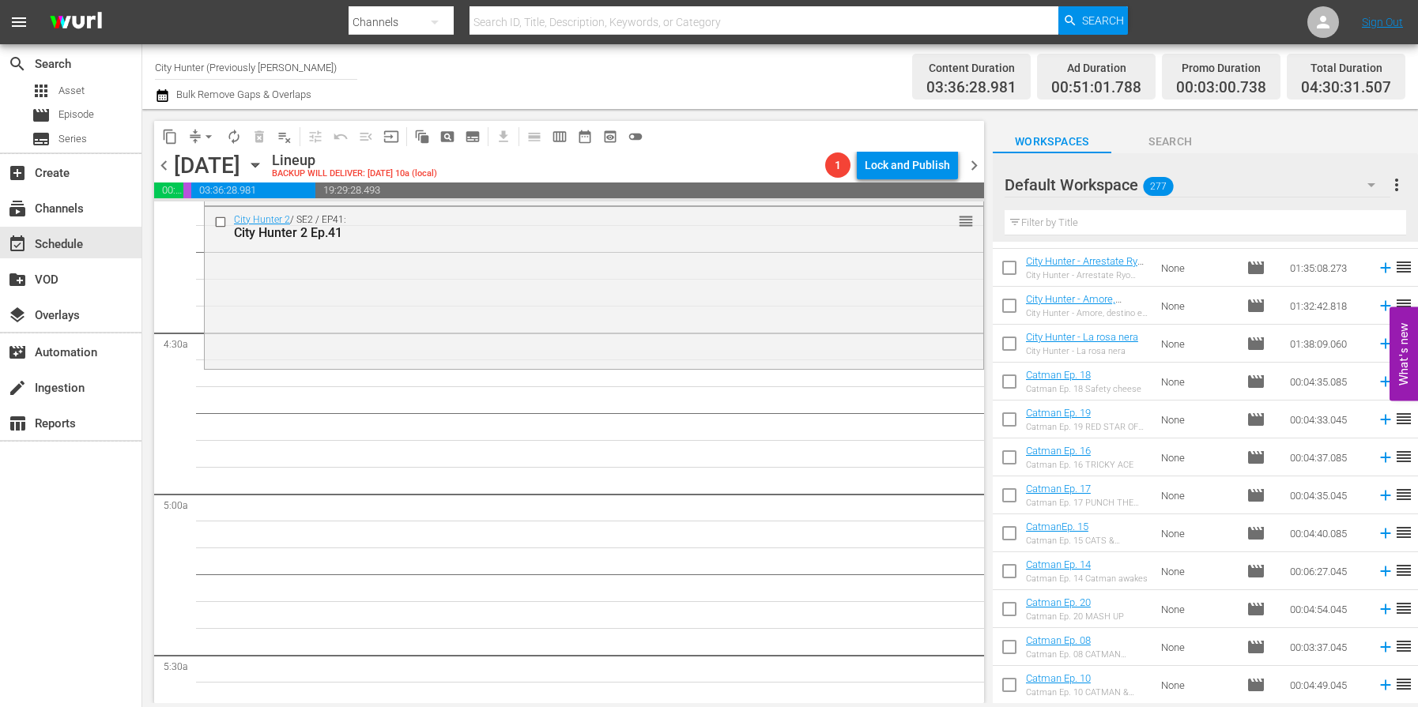
scroll to position [5594, 0]
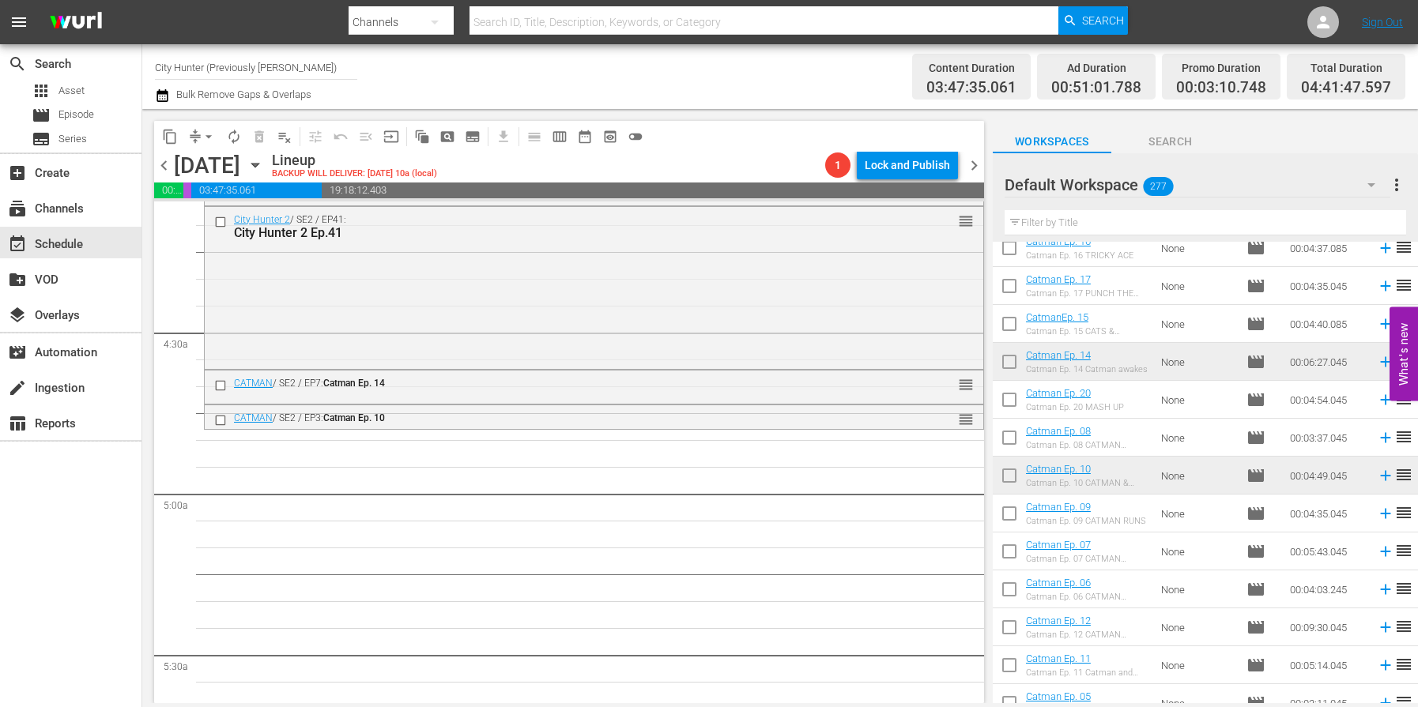
scroll to position [5742, 0]
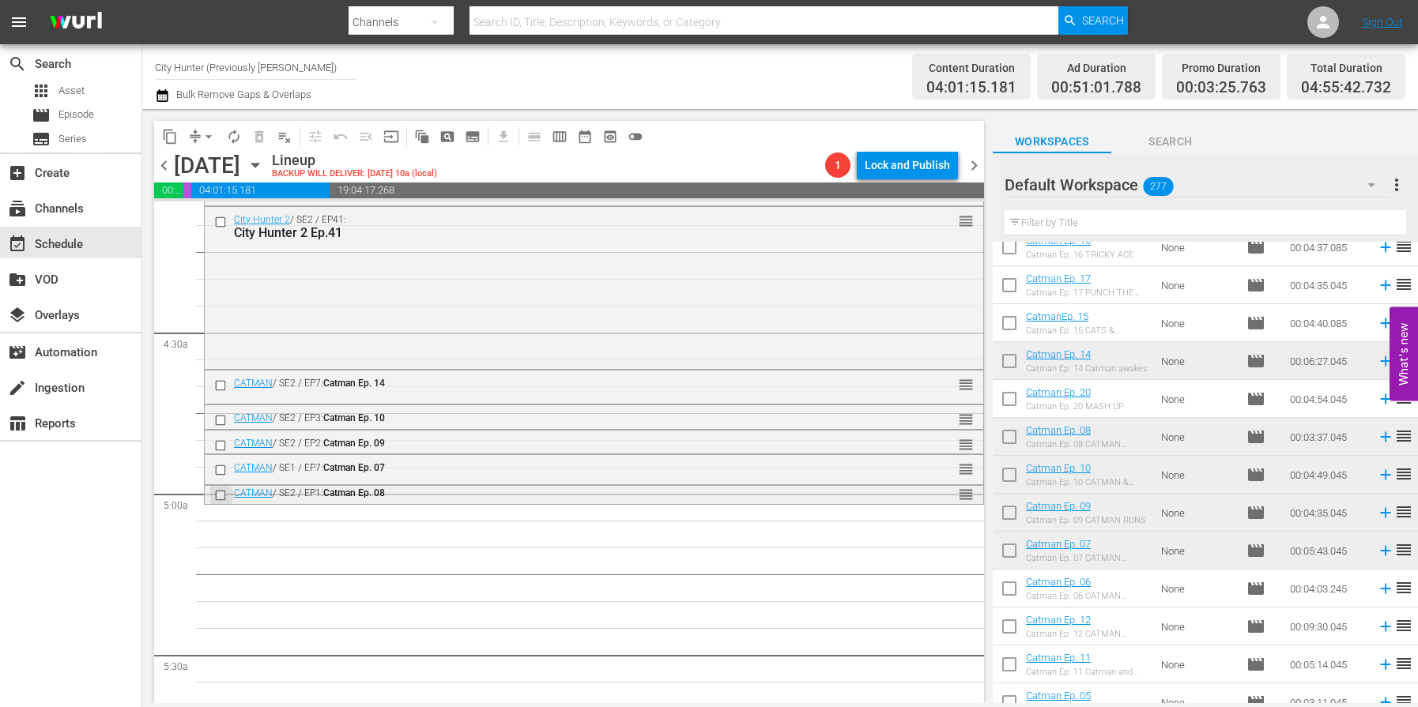
click at [224, 499] on input "checkbox" at bounding box center [222, 495] width 17 height 13
click at [253, 145] on button "delete_forever_outlined" at bounding box center [259, 136] width 25 height 25
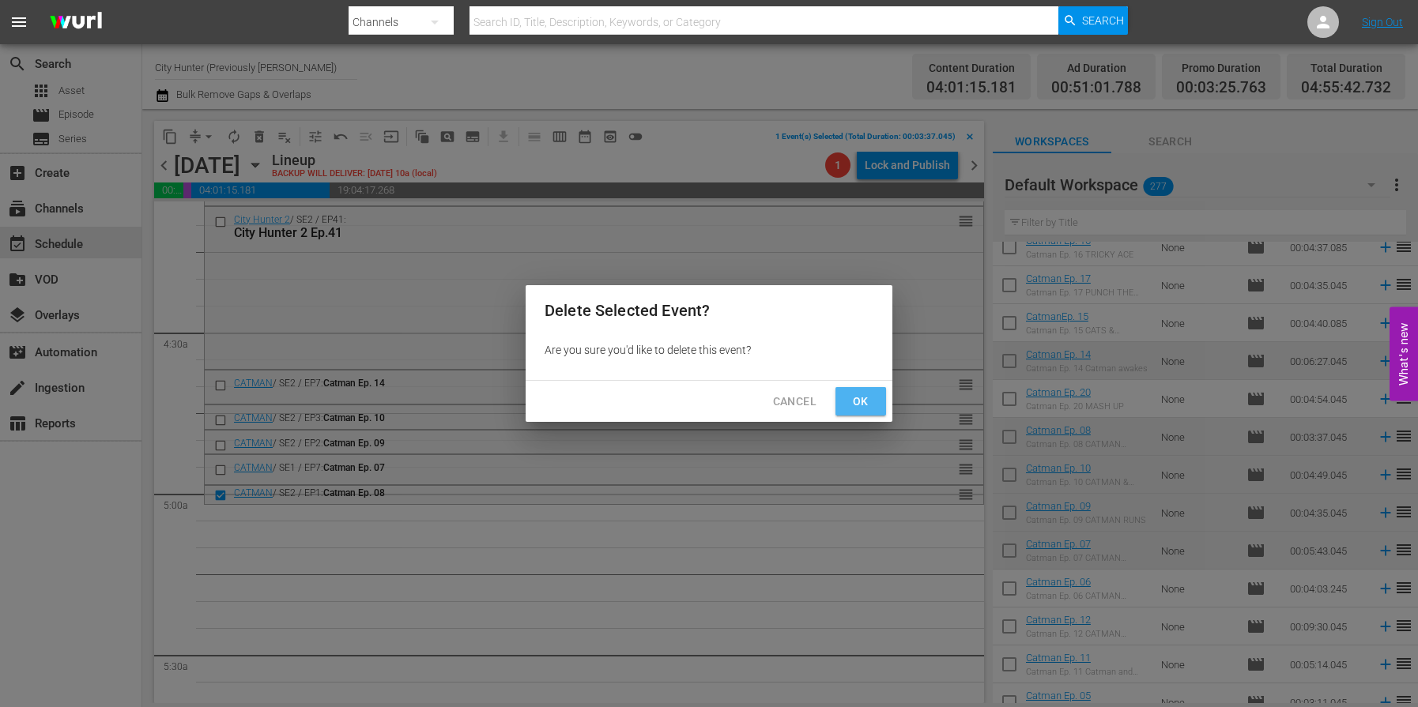
click at [835, 413] on button "Ok" at bounding box center [860, 401] width 51 height 29
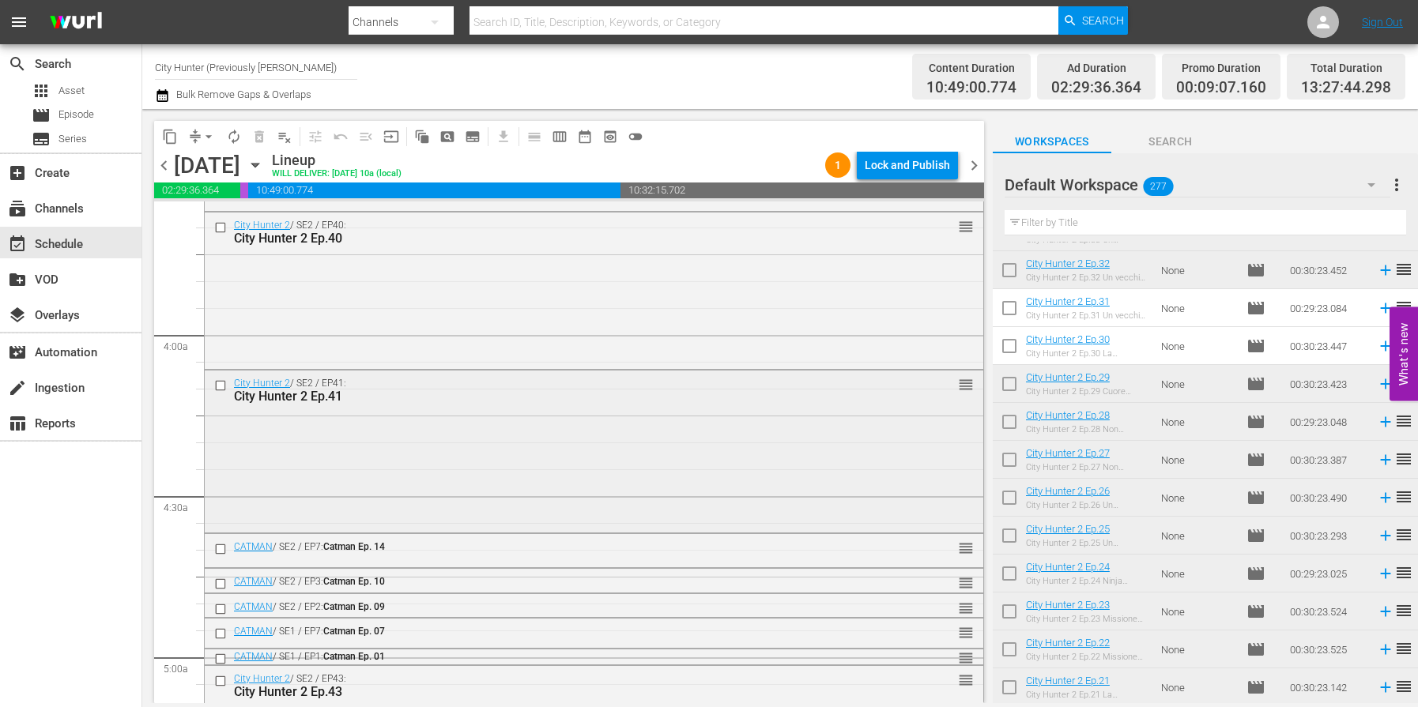
scroll to position [984, 0]
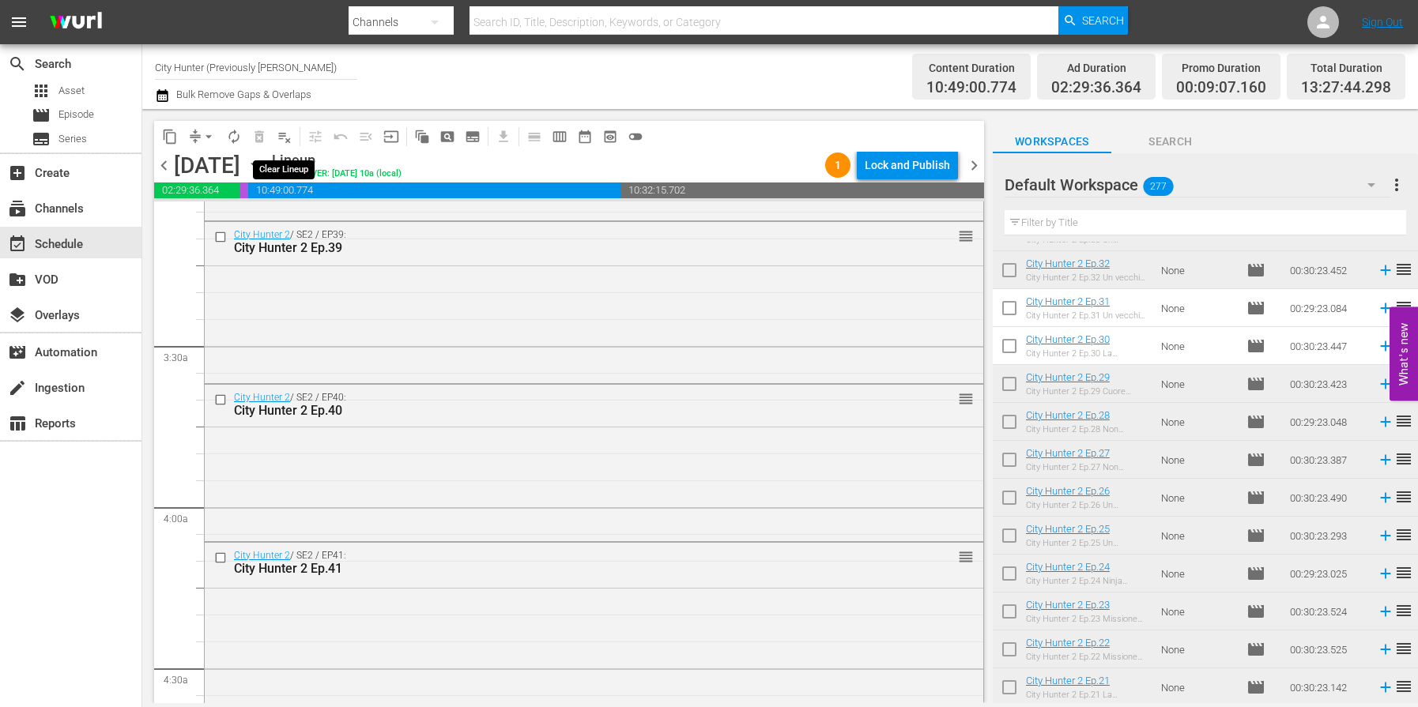
click at [280, 138] on span "playlist_remove_outlined" at bounding box center [285, 137] width 16 height 16
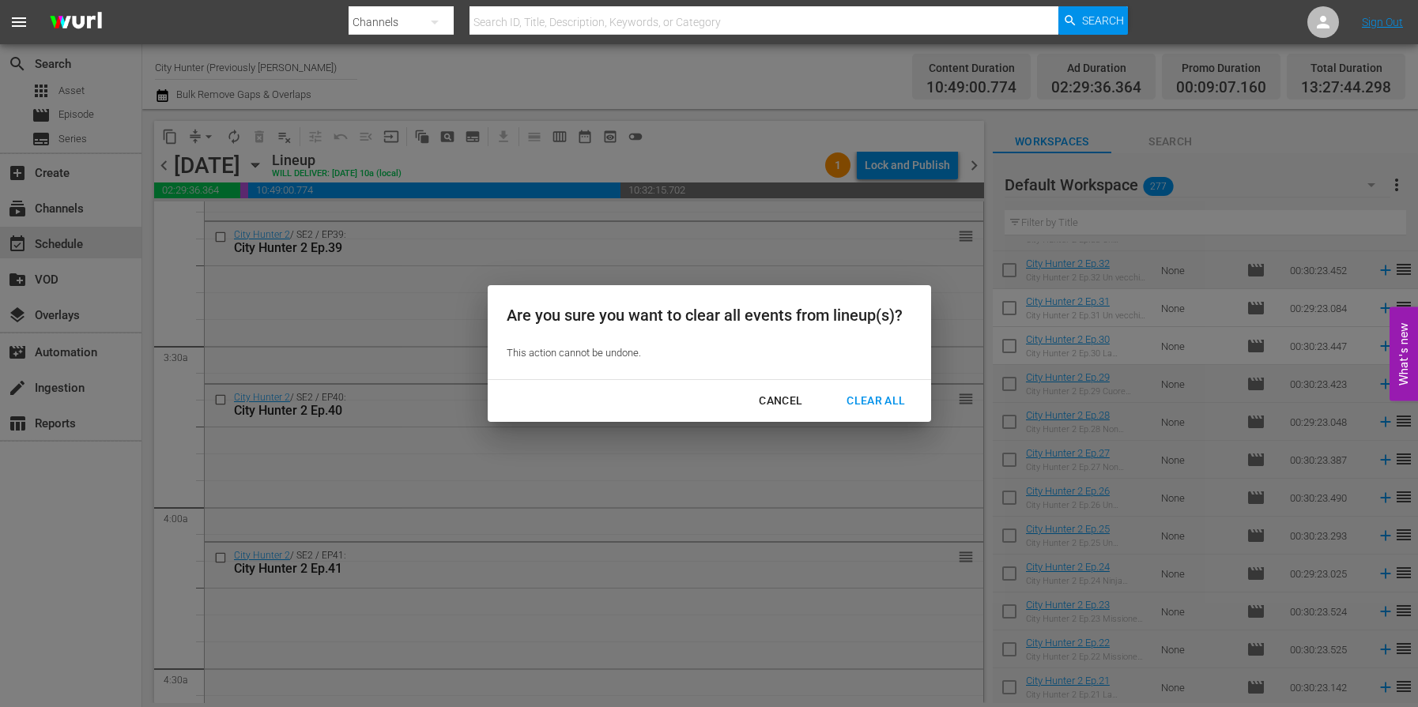
click at [871, 400] on div "Clear All" at bounding box center [876, 401] width 84 height 20
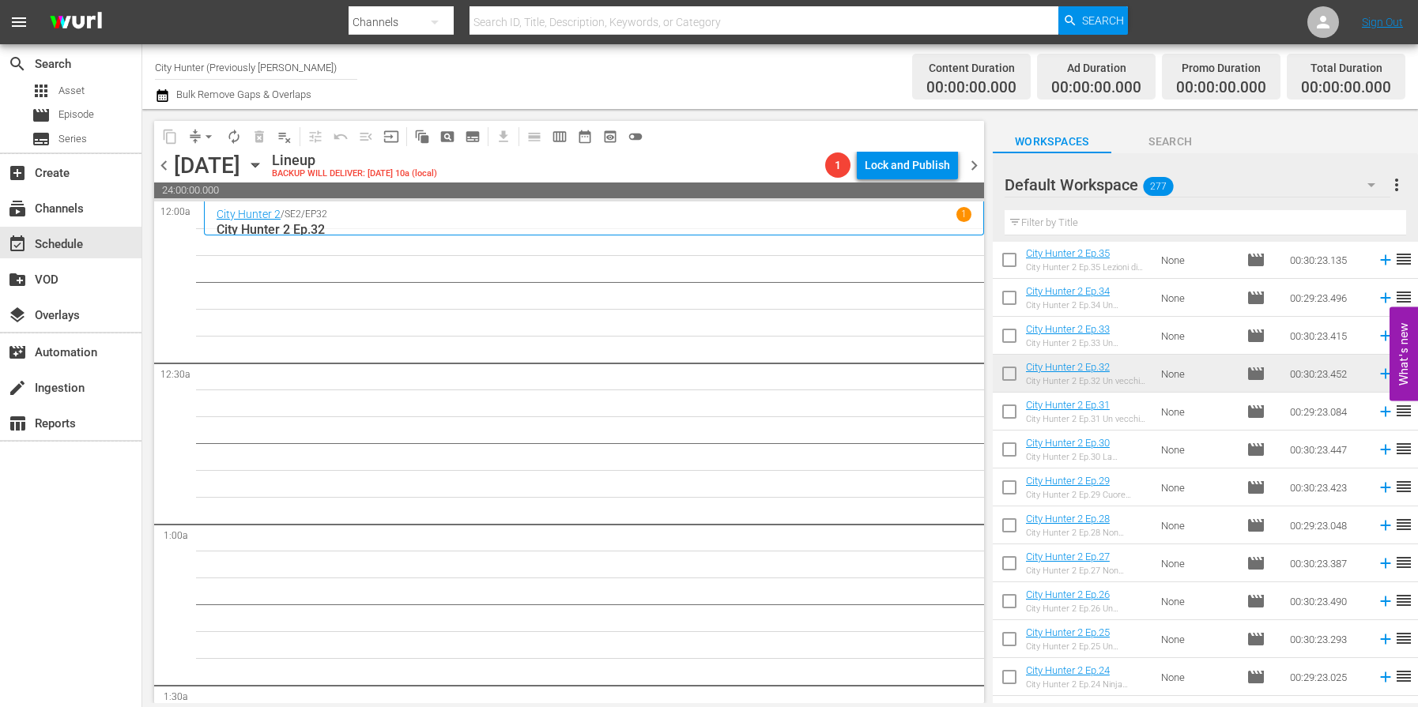
scroll to position [2091, 0]
